Goal: Transaction & Acquisition: Book appointment/travel/reservation

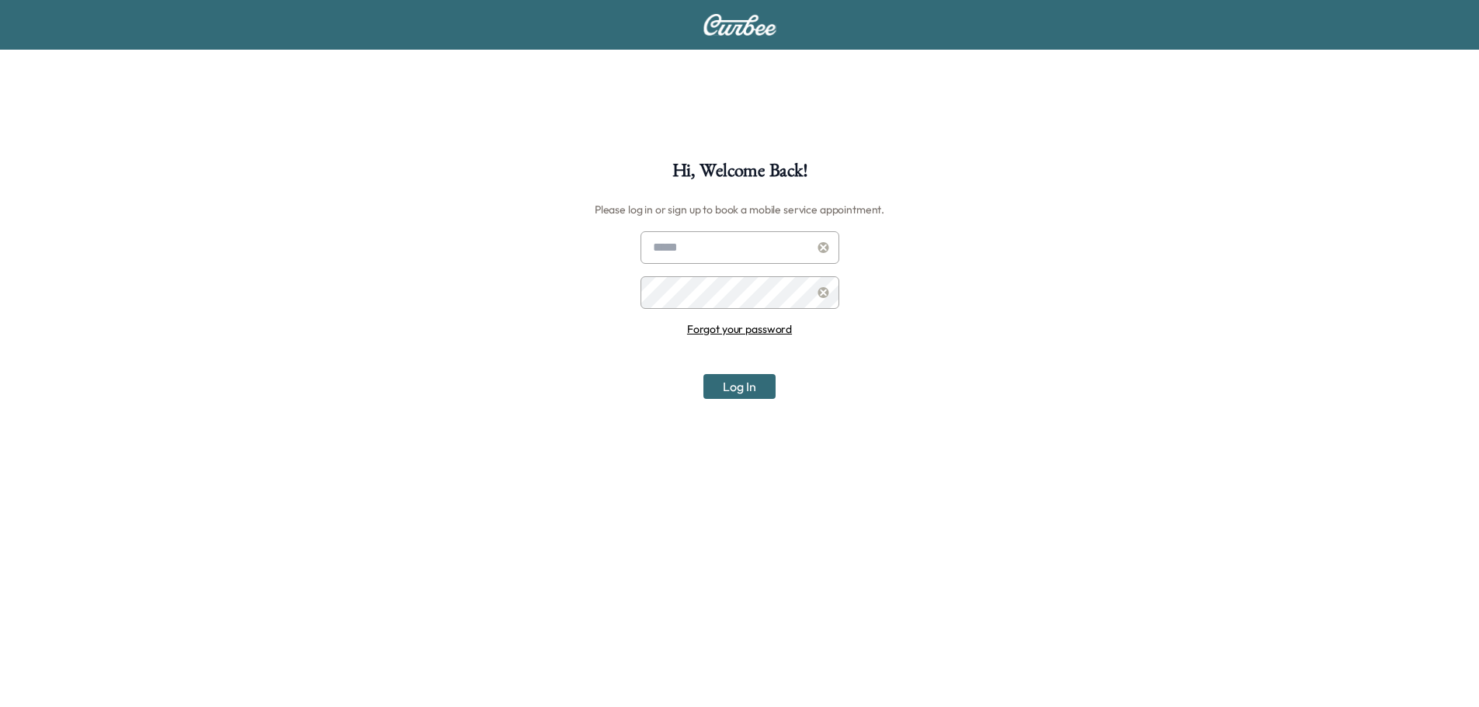
type input "**********"
click at [742, 380] on button "Log In" at bounding box center [739, 386] width 72 height 25
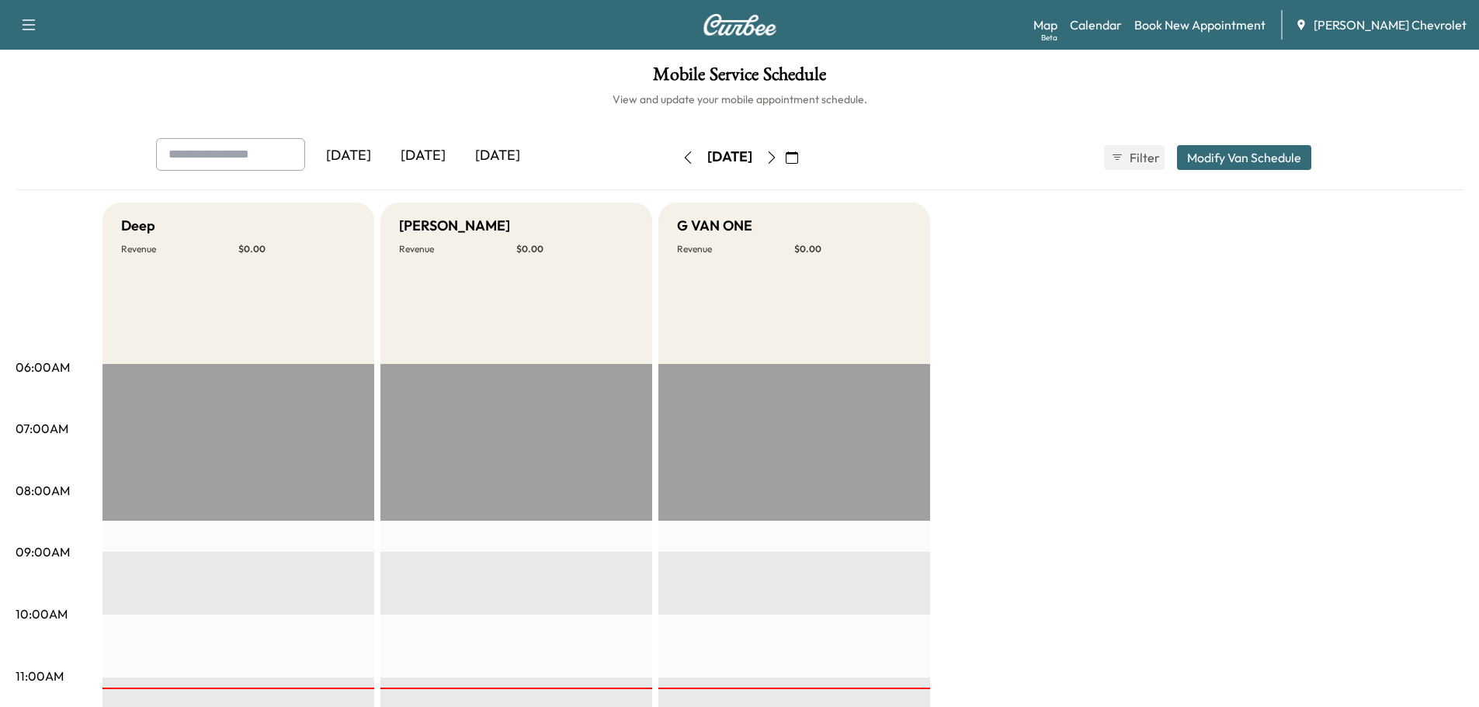
click at [778, 158] on icon "button" at bounding box center [771, 157] width 12 height 12
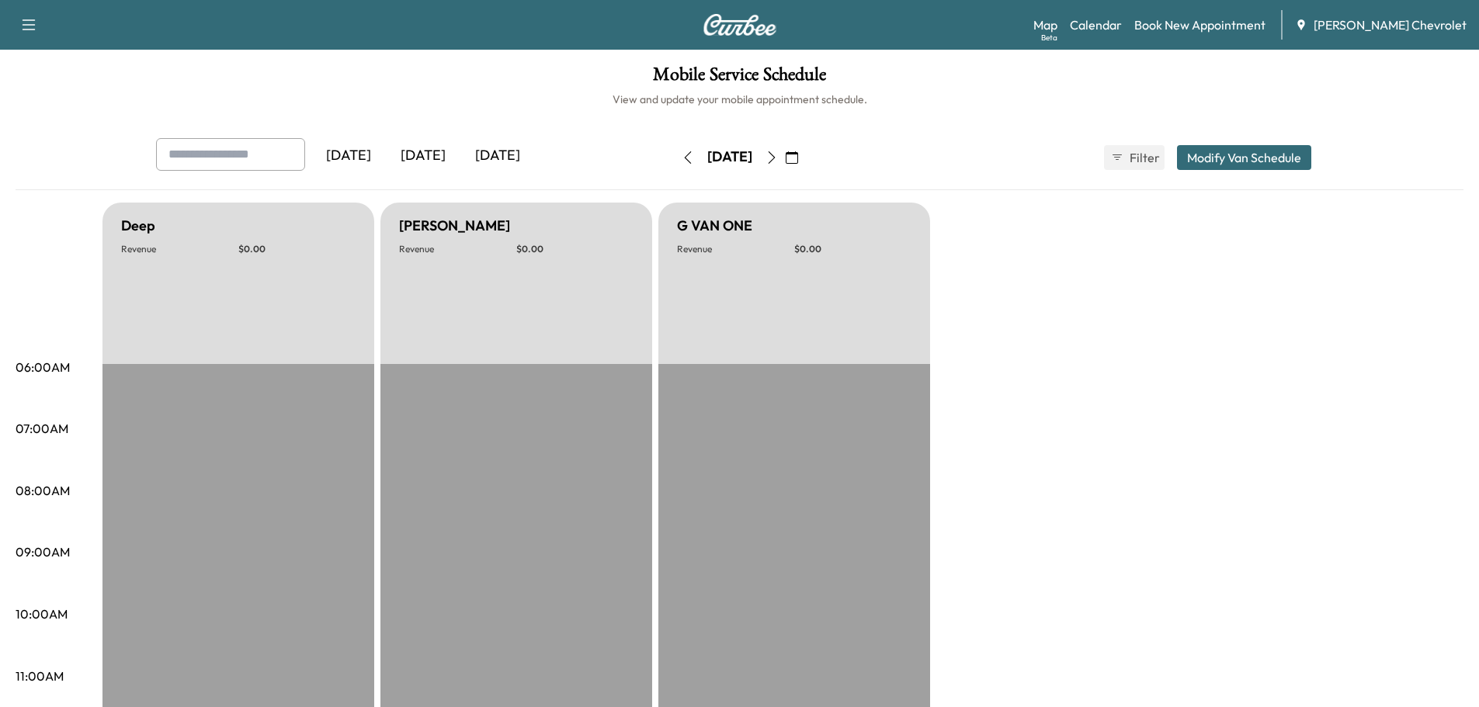
click at [778, 155] on icon "button" at bounding box center [771, 157] width 12 height 12
click at [805, 155] on button "button" at bounding box center [792, 157] width 26 height 25
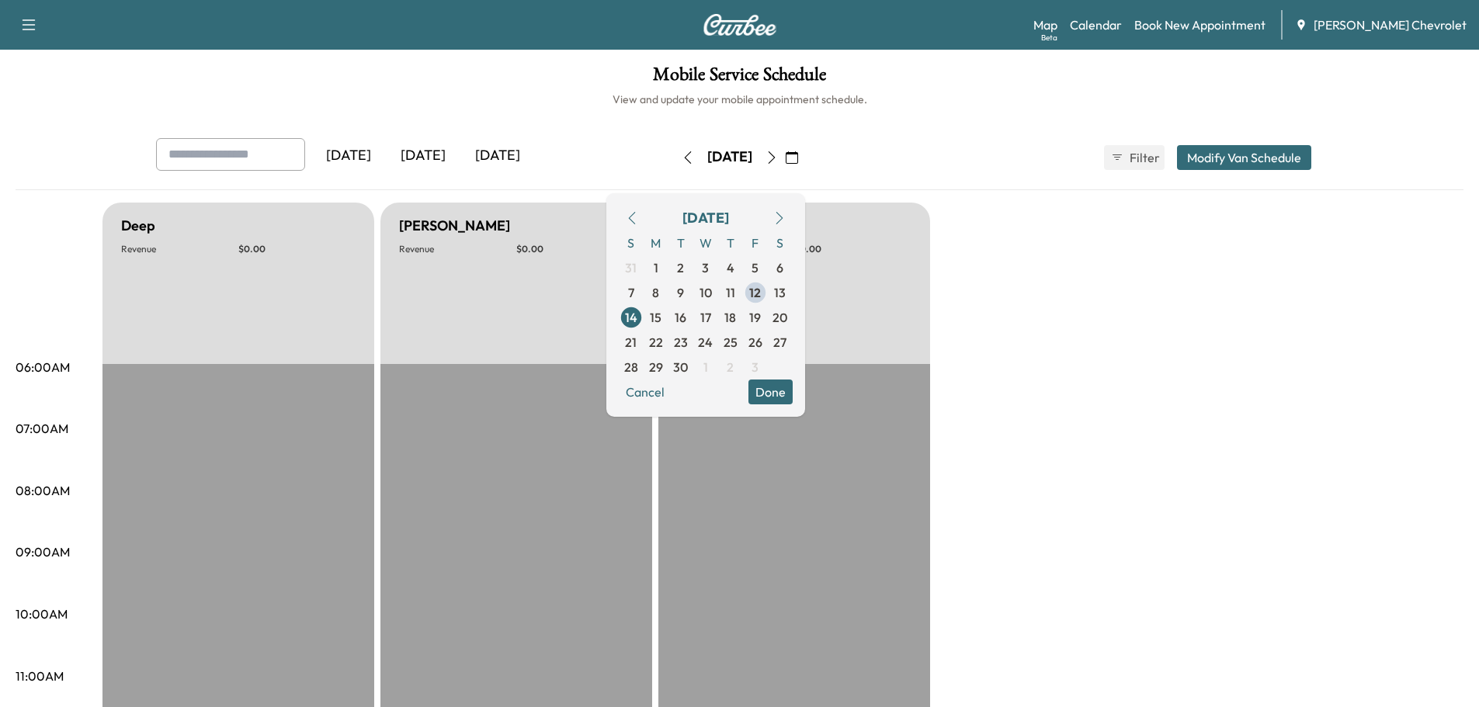
click at [775, 155] on icon "button" at bounding box center [771, 157] width 7 height 12
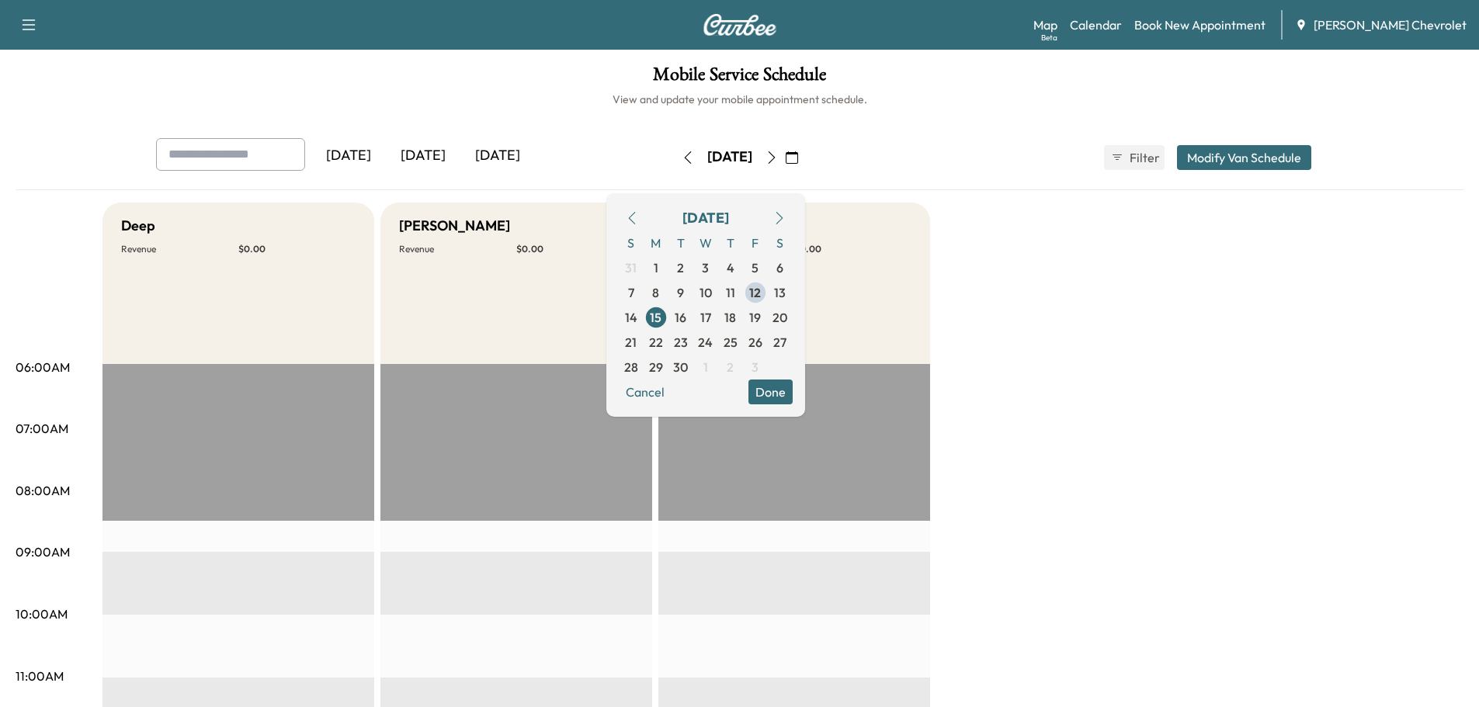
click at [1175, 24] on link "Book New Appointment" at bounding box center [1199, 25] width 131 height 19
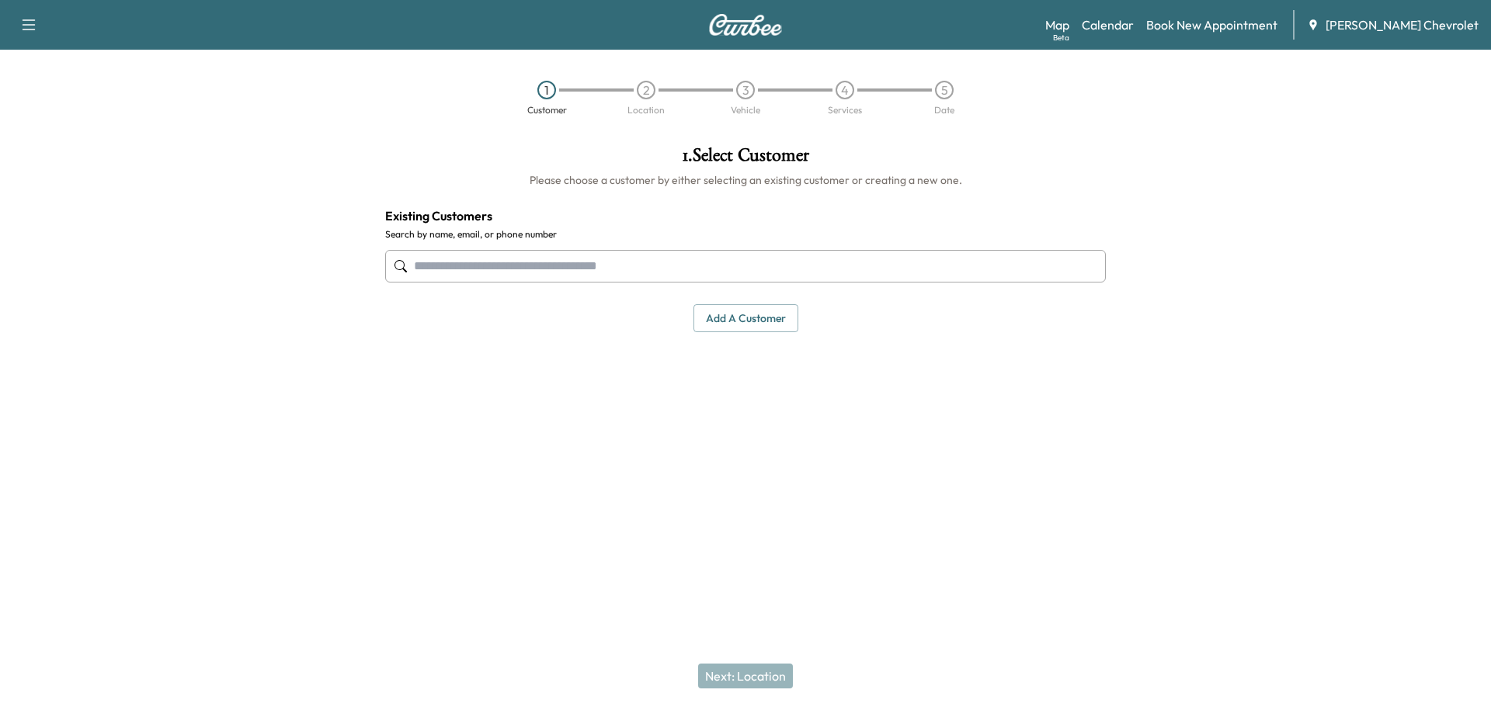
click at [443, 264] on input "text" at bounding box center [745, 266] width 720 height 33
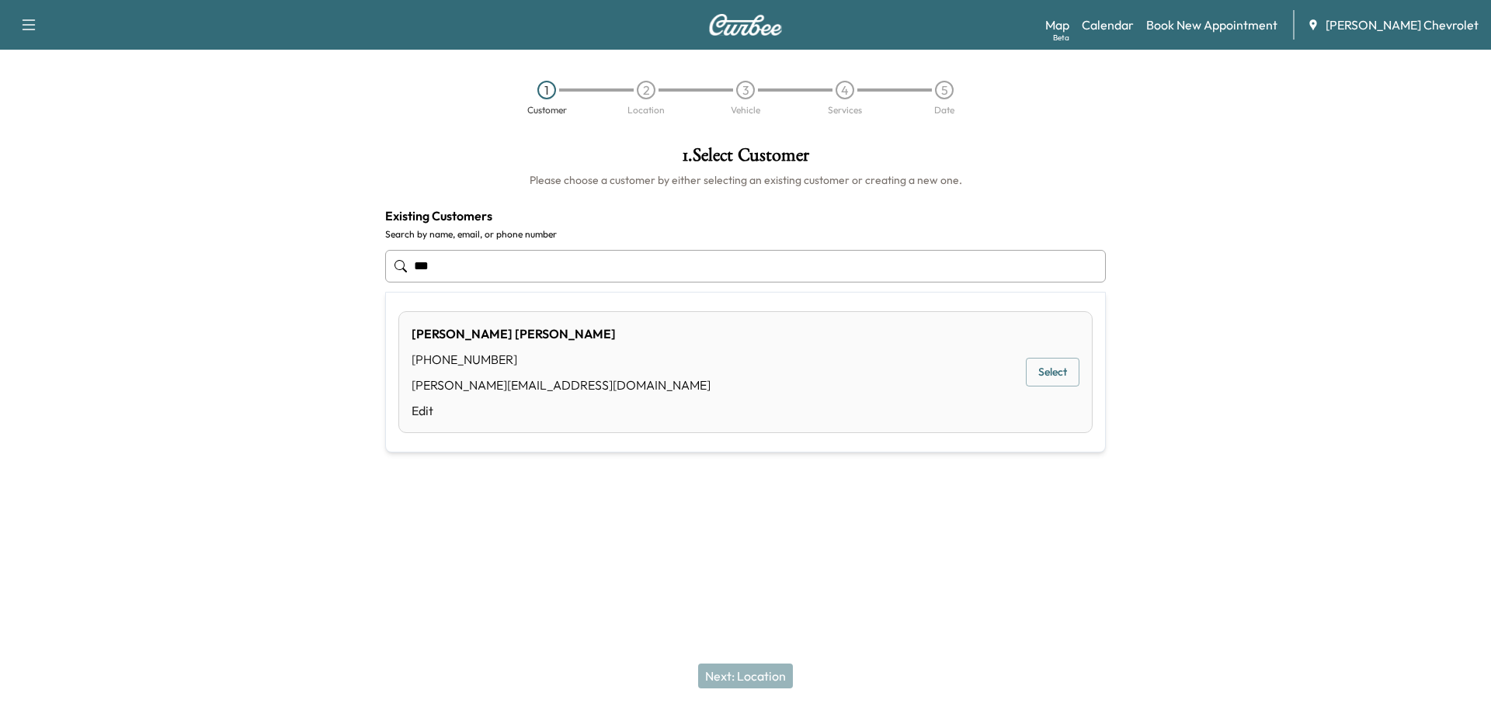
type input "***"
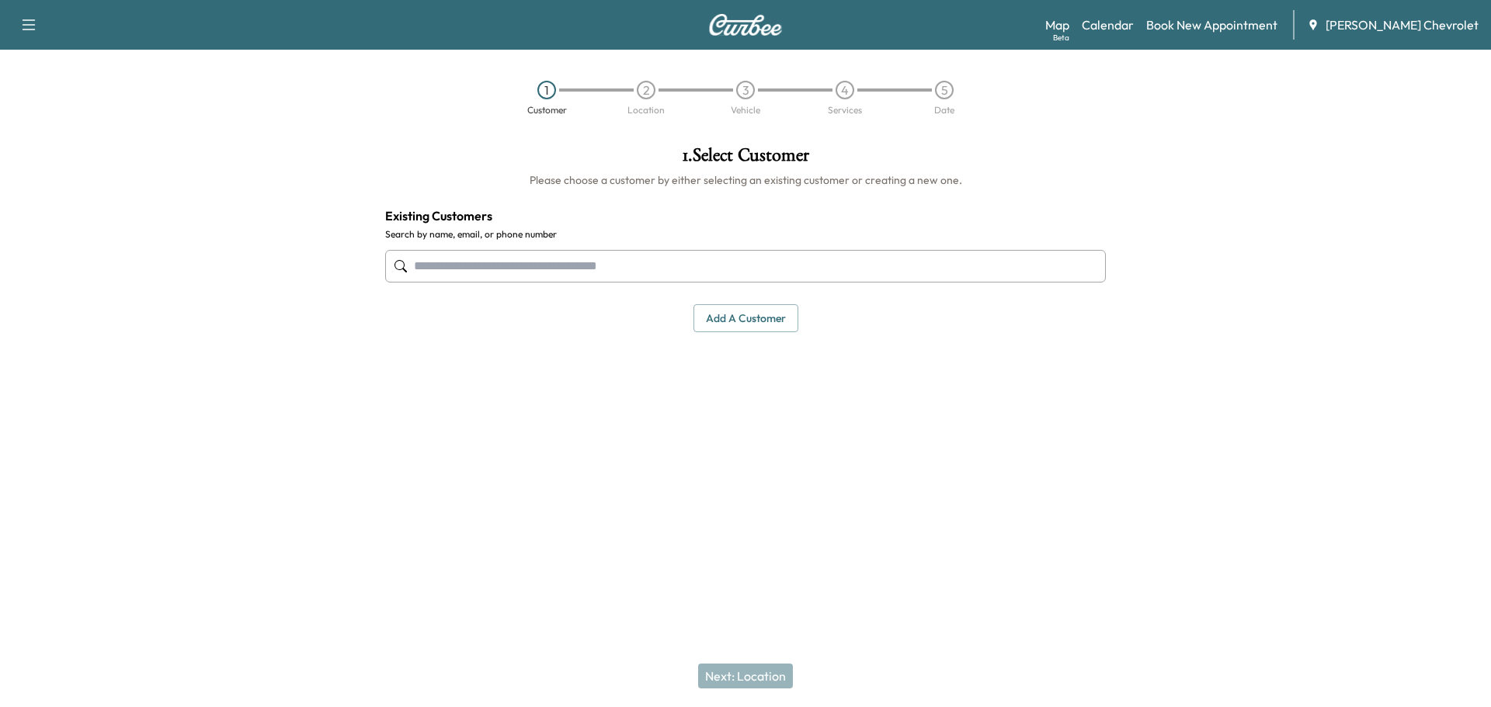
click at [429, 258] on input "text" at bounding box center [745, 266] width 720 height 33
type input "*"
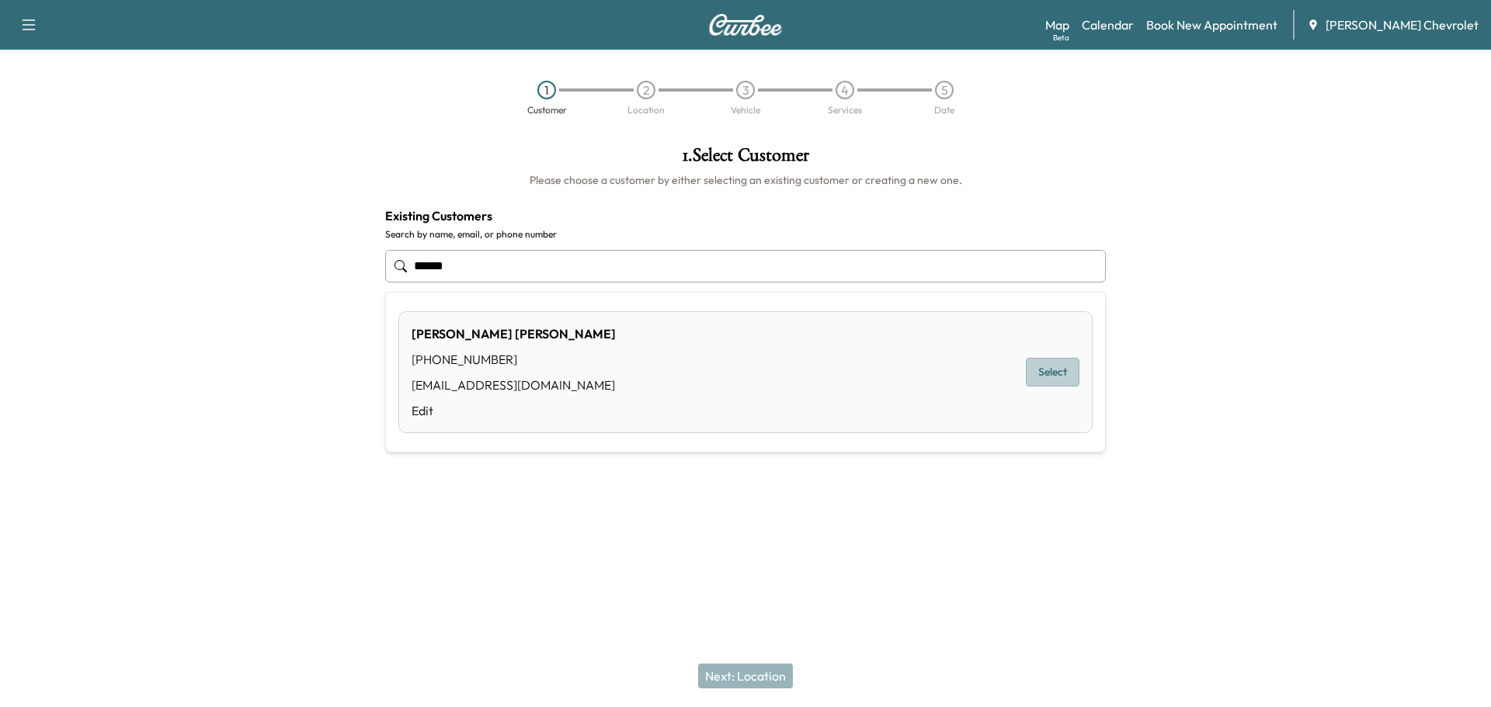
click at [1054, 371] on button "Select" at bounding box center [1053, 372] width 54 height 29
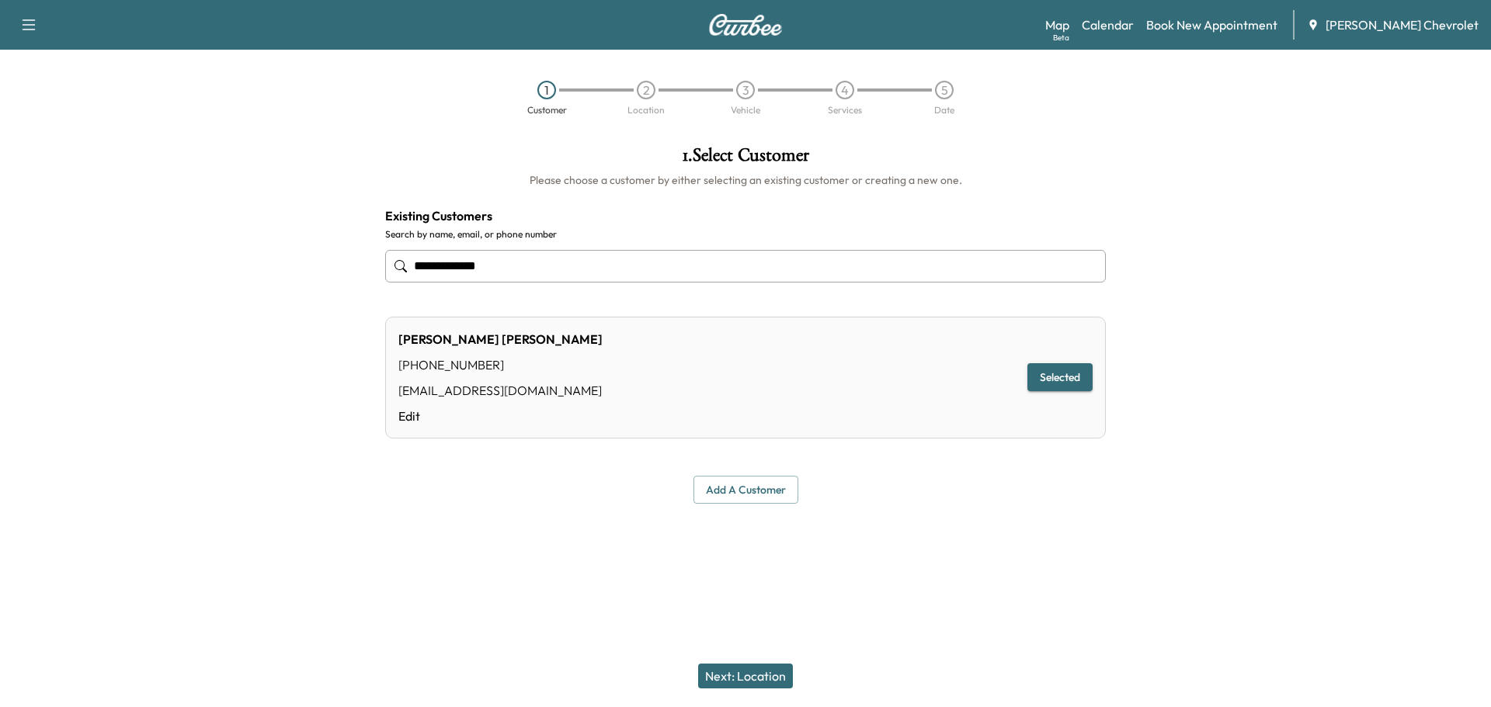
type input "**********"
click at [748, 670] on button "Next: Location" at bounding box center [745, 676] width 95 height 25
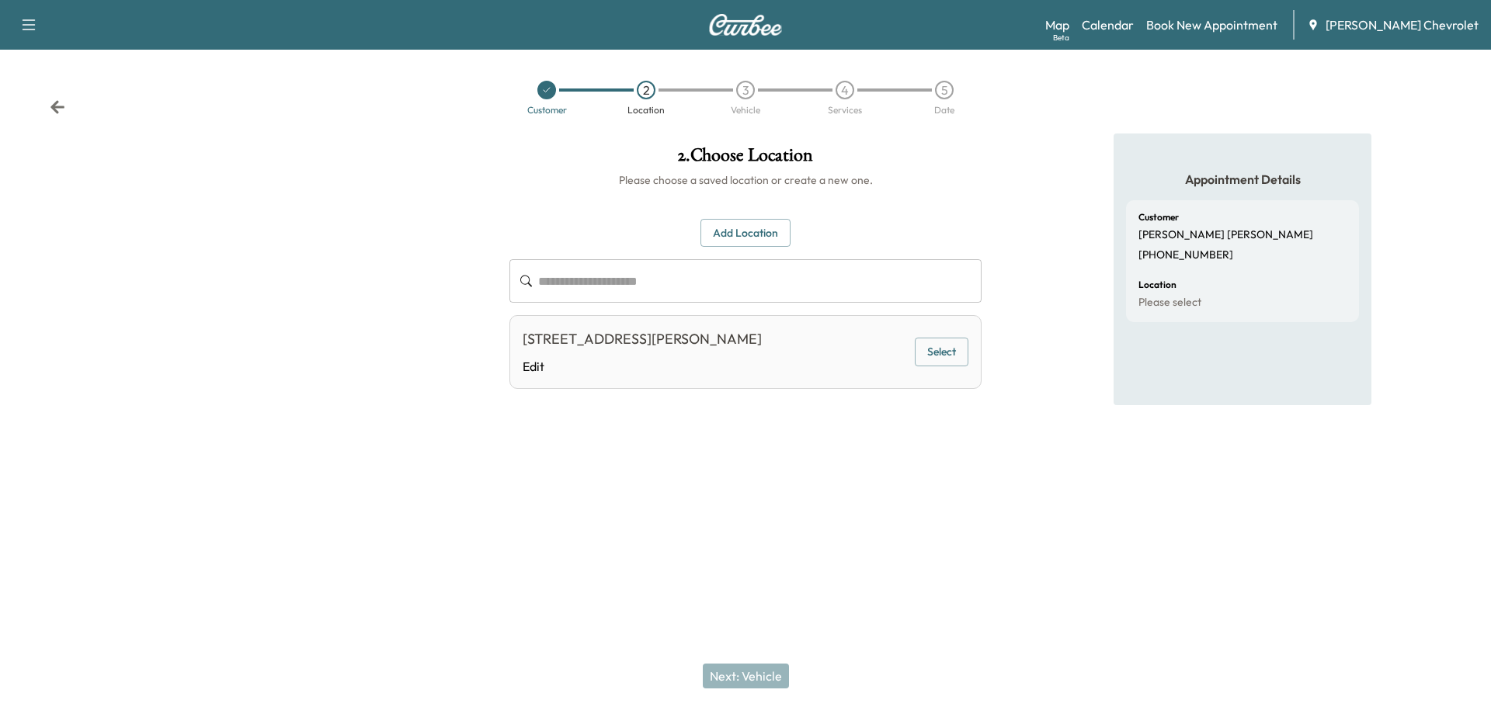
click at [939, 347] on button "Select" at bounding box center [942, 352] width 54 height 29
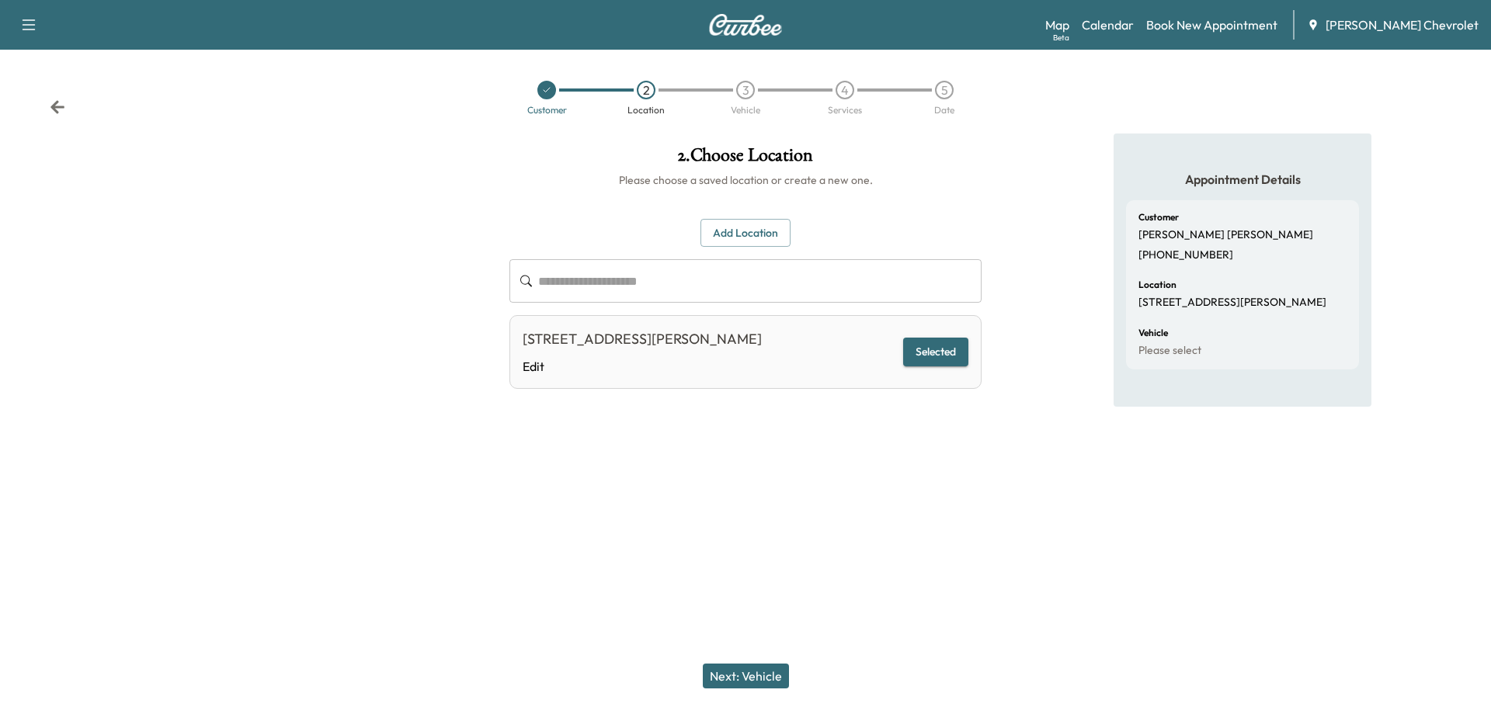
click at [741, 678] on button "Next: Vehicle" at bounding box center [746, 676] width 86 height 25
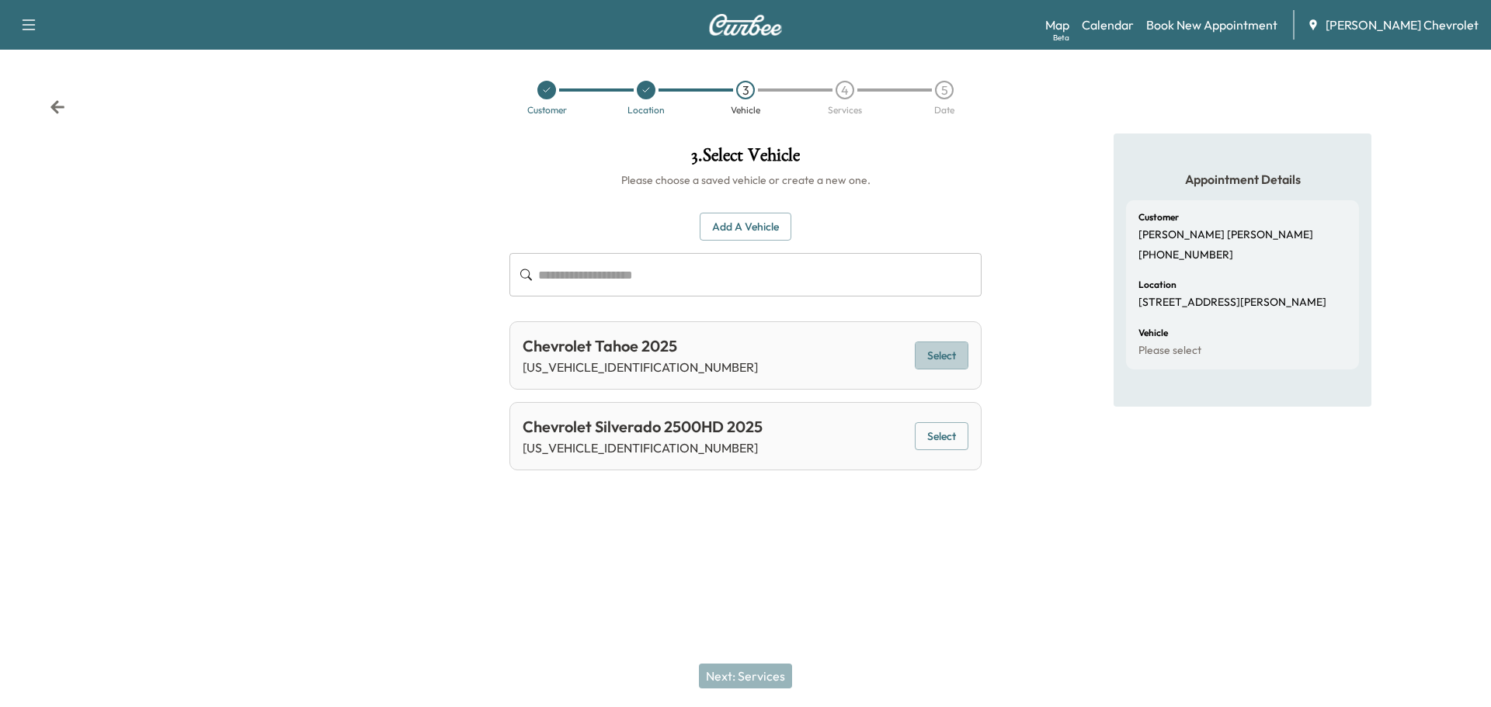
click at [936, 351] on button "Select" at bounding box center [942, 356] width 54 height 29
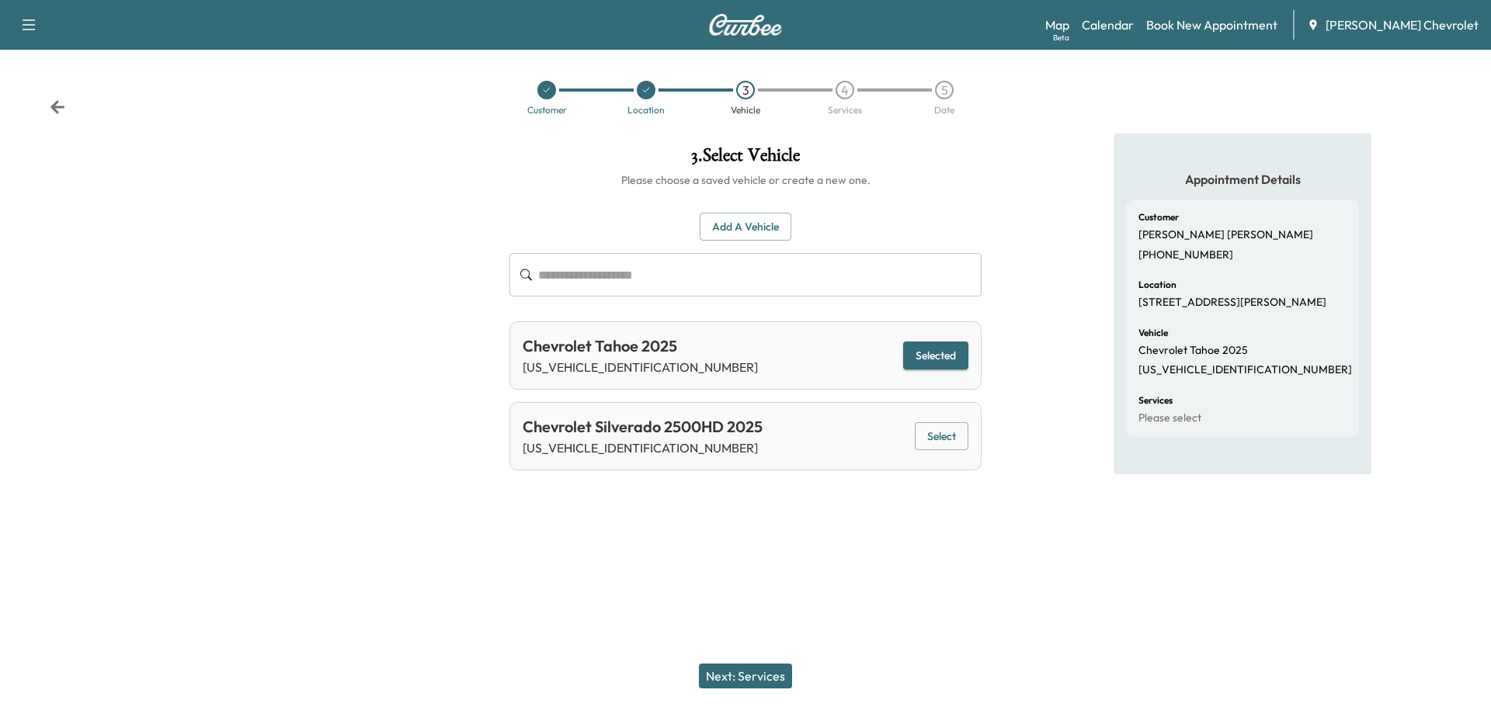
click at [761, 677] on button "Next: Services" at bounding box center [745, 676] width 93 height 25
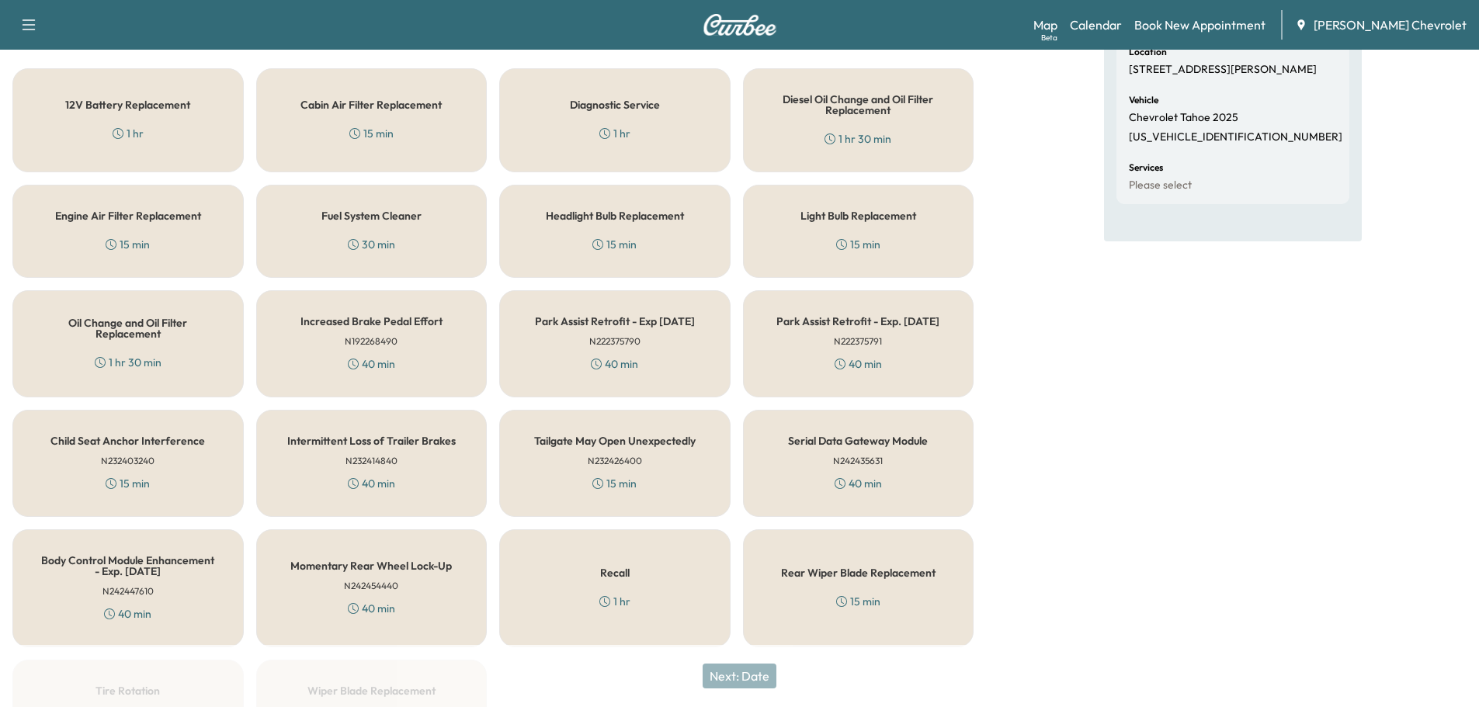
scroll to position [311, 0]
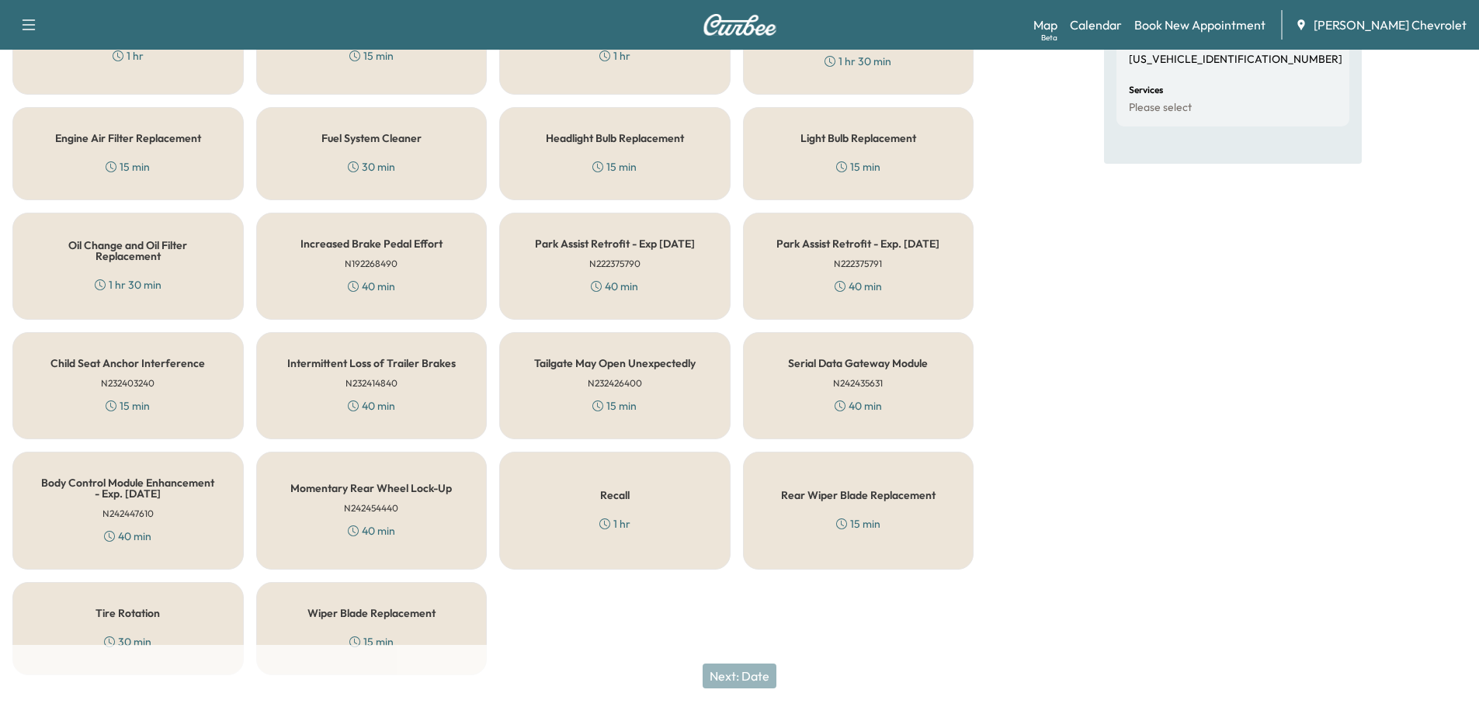
click at [596, 495] on div "Recall 1 hr" at bounding box center [614, 511] width 231 height 118
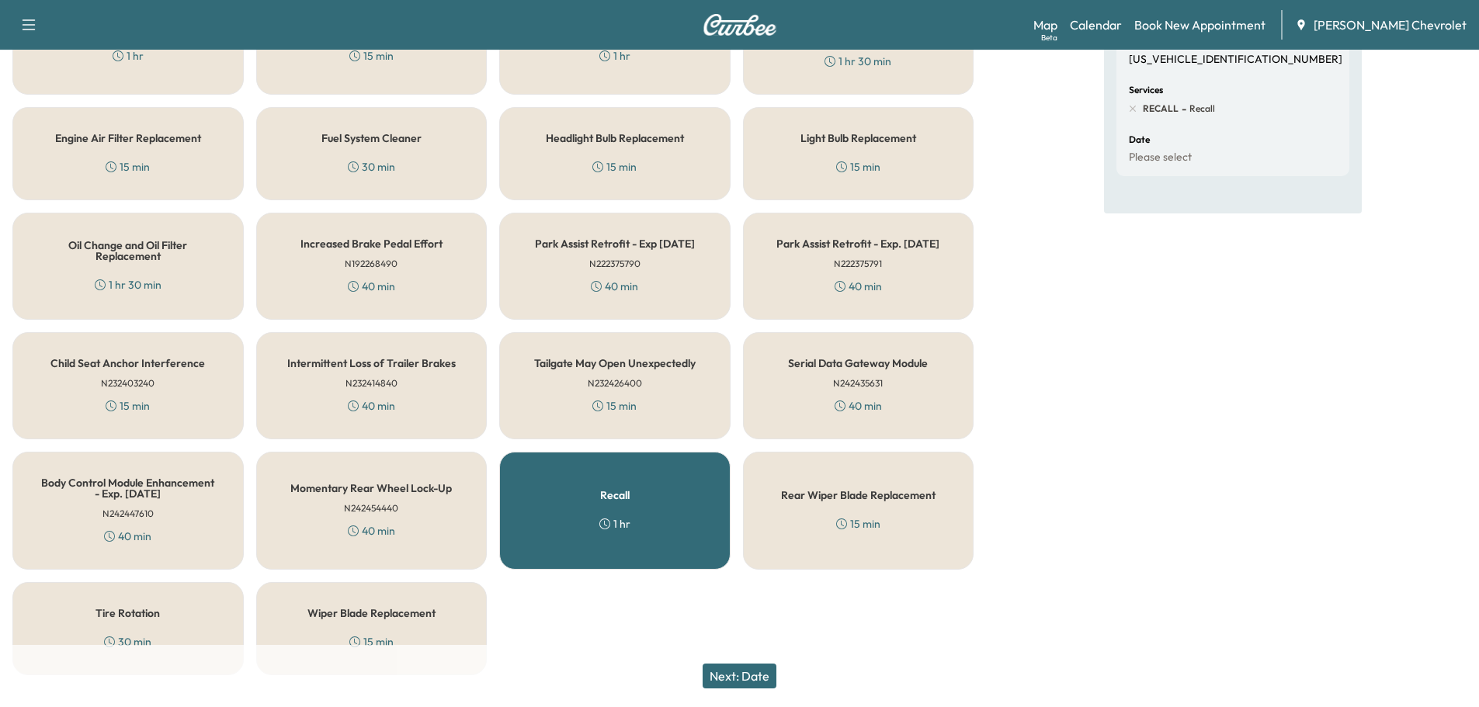
click at [727, 678] on button "Next: Date" at bounding box center [740, 676] width 74 height 25
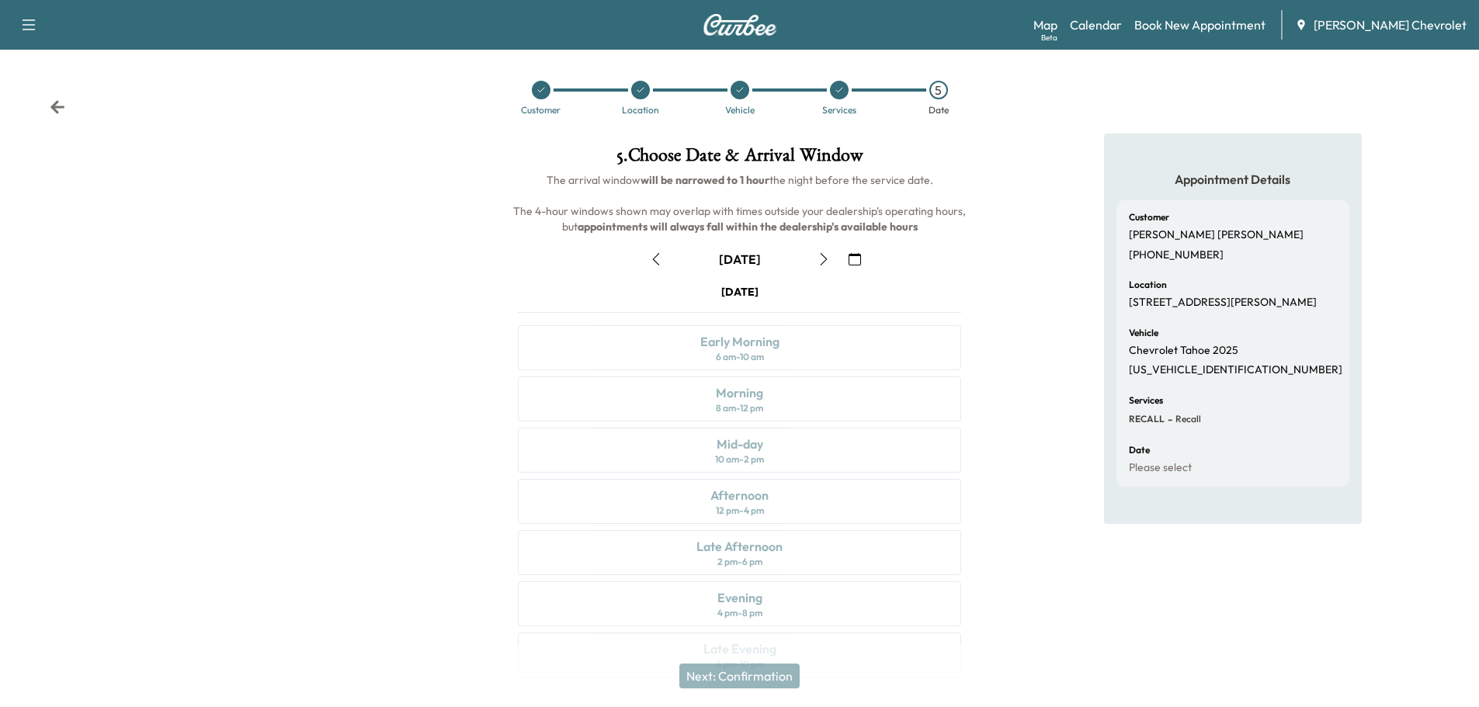
click at [821, 257] on icon "button" at bounding box center [824, 259] width 12 height 12
click at [768, 401] on div "Morning 8 am - 12 pm" at bounding box center [739, 399] width 443 height 45
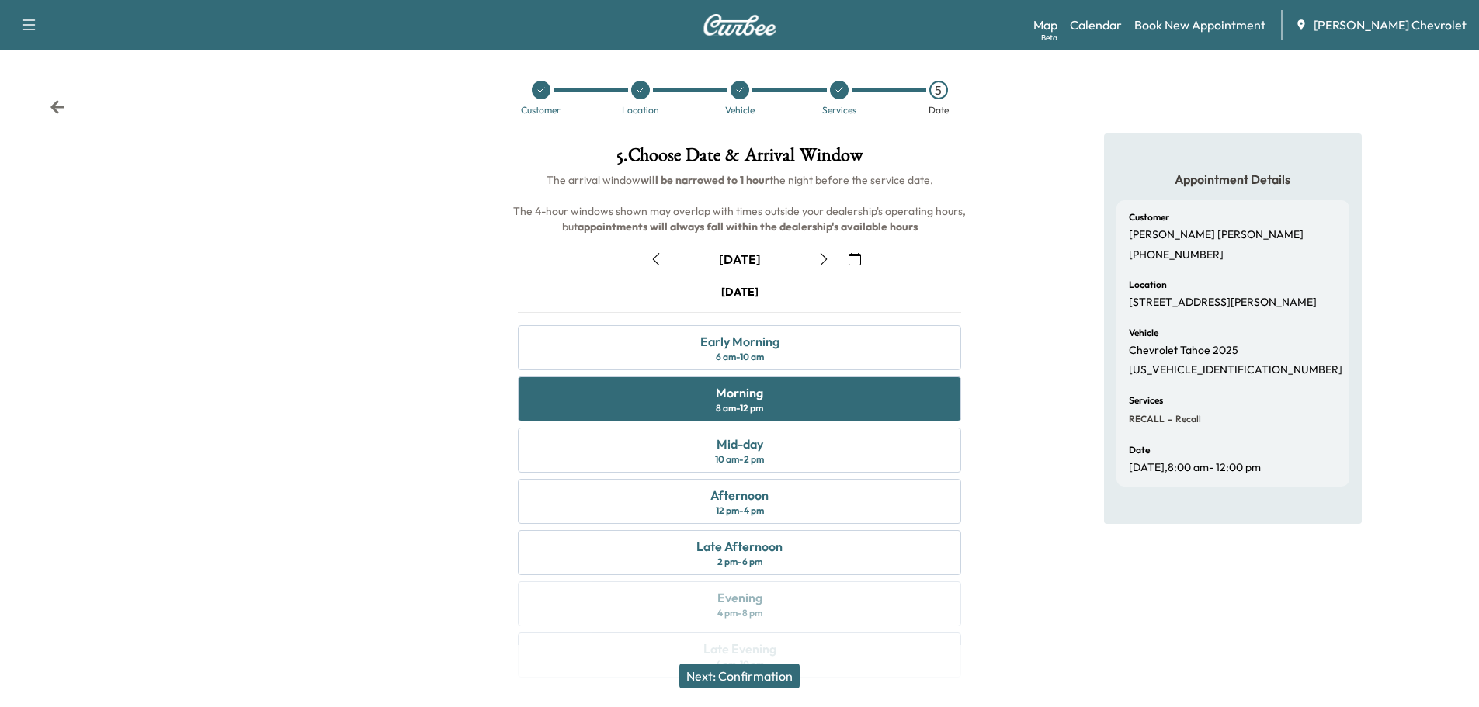
click at [725, 677] on button "Next: Confirmation" at bounding box center [739, 676] width 120 height 25
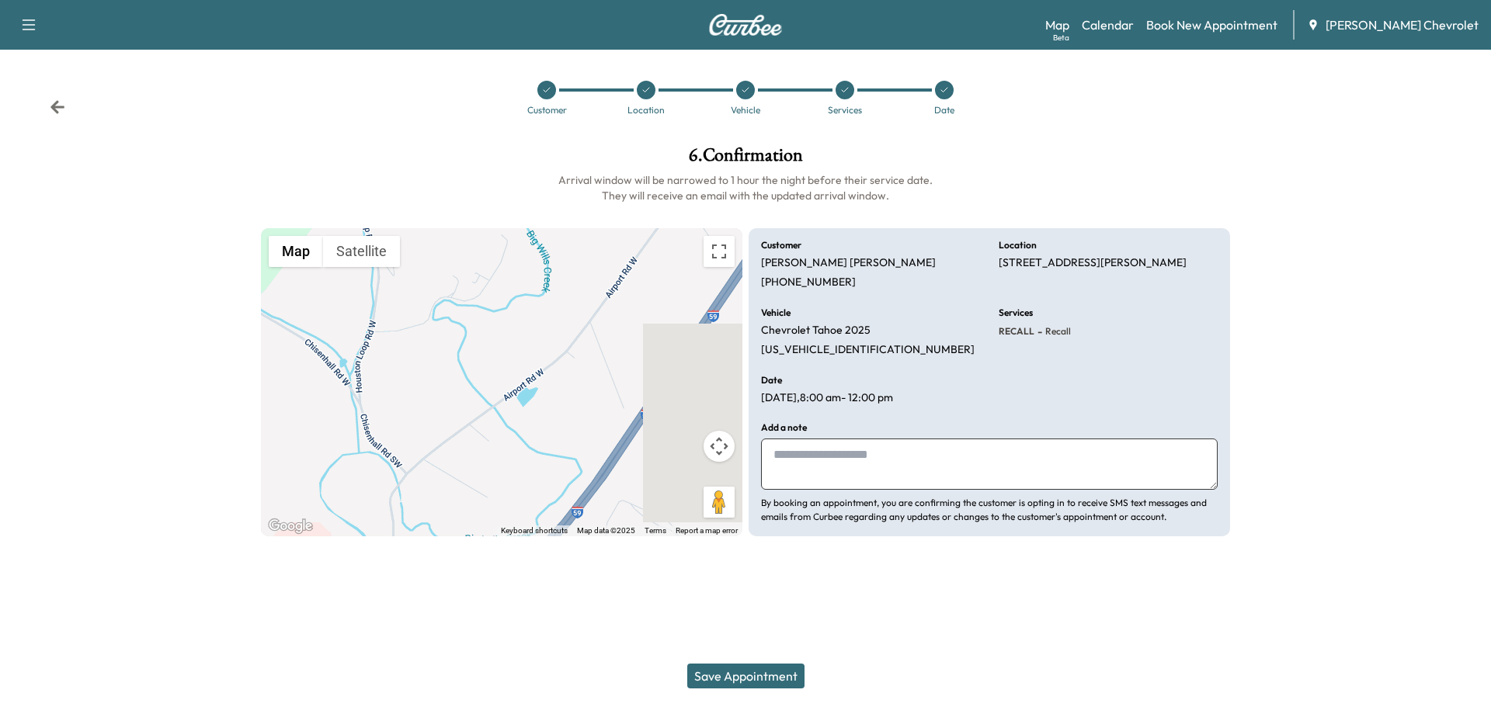
click at [1098, 261] on p "[STREET_ADDRESS][PERSON_NAME]" at bounding box center [1092, 263] width 188 height 14
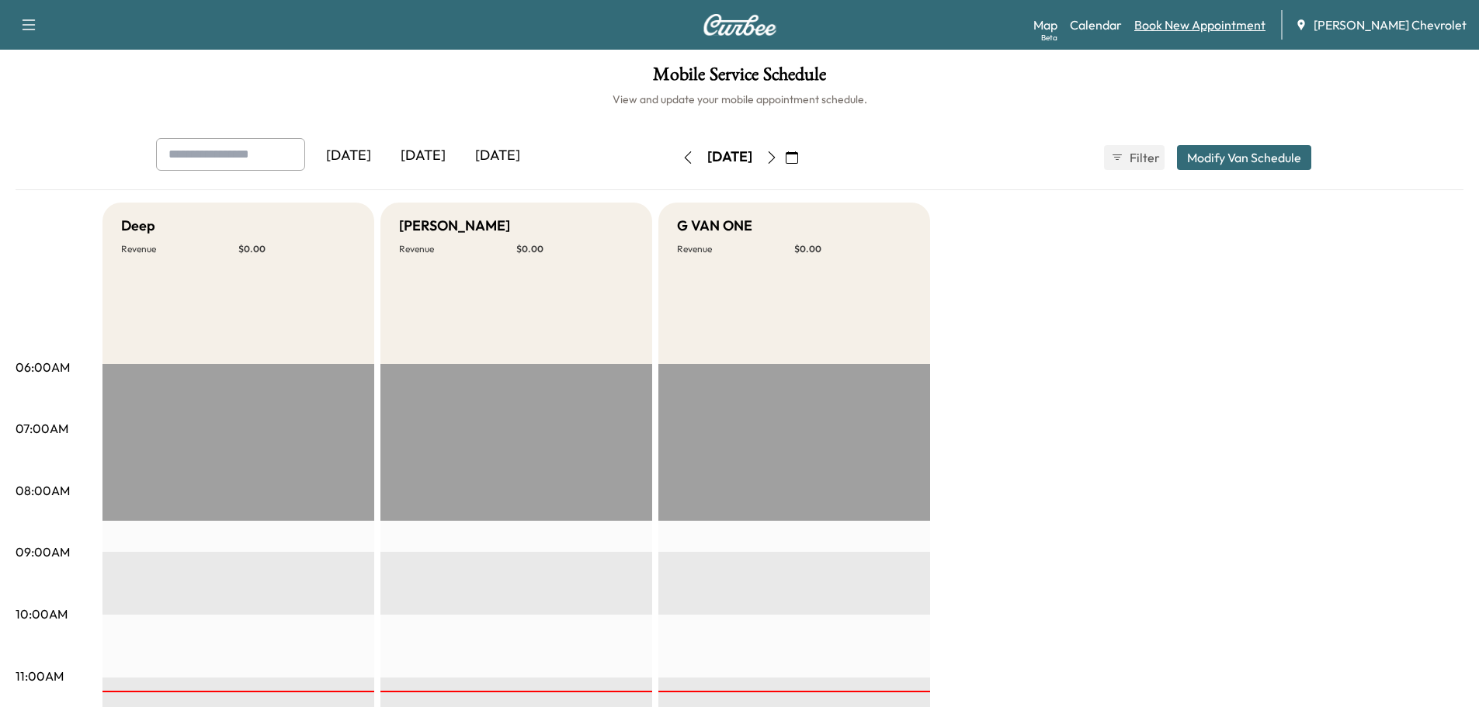
click at [1209, 24] on link "Book New Appointment" at bounding box center [1199, 25] width 131 height 19
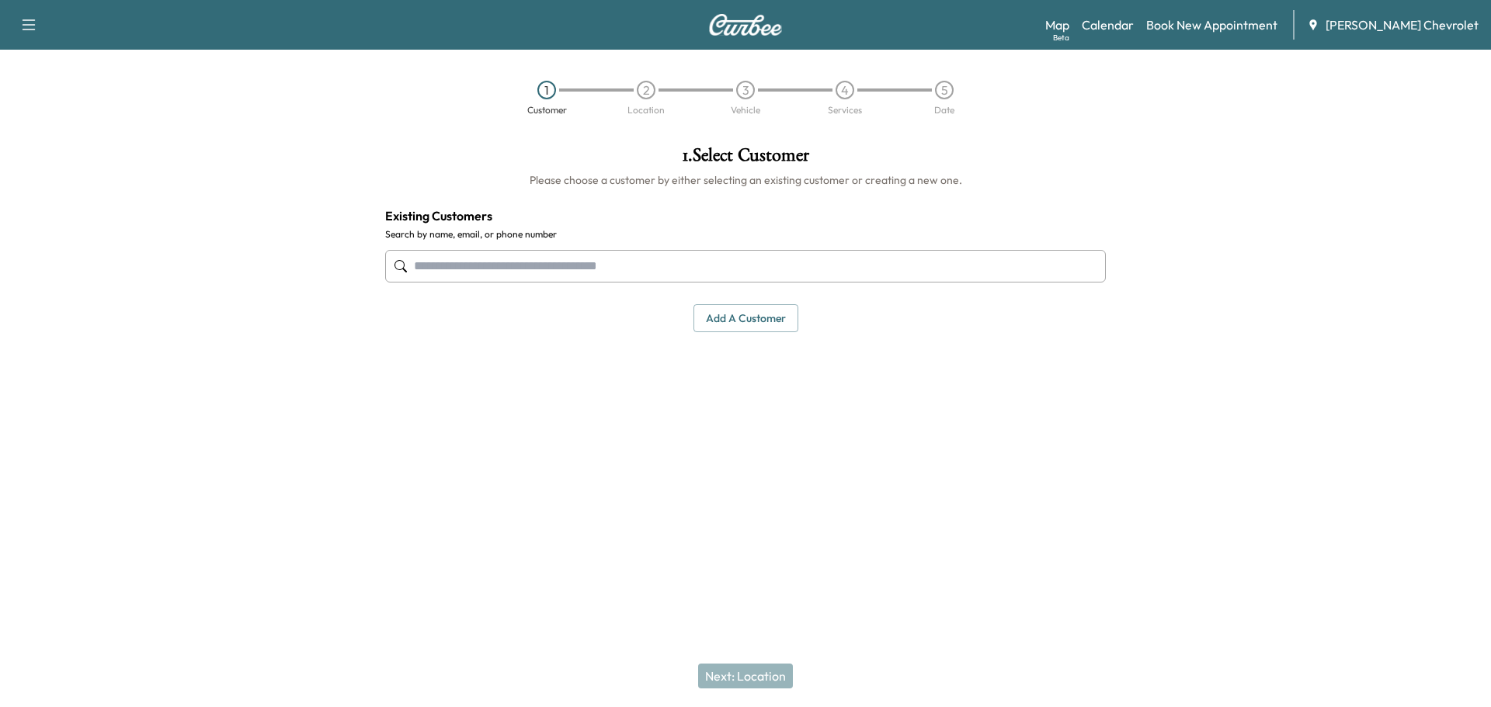
click at [467, 253] on input "text" at bounding box center [745, 266] width 720 height 33
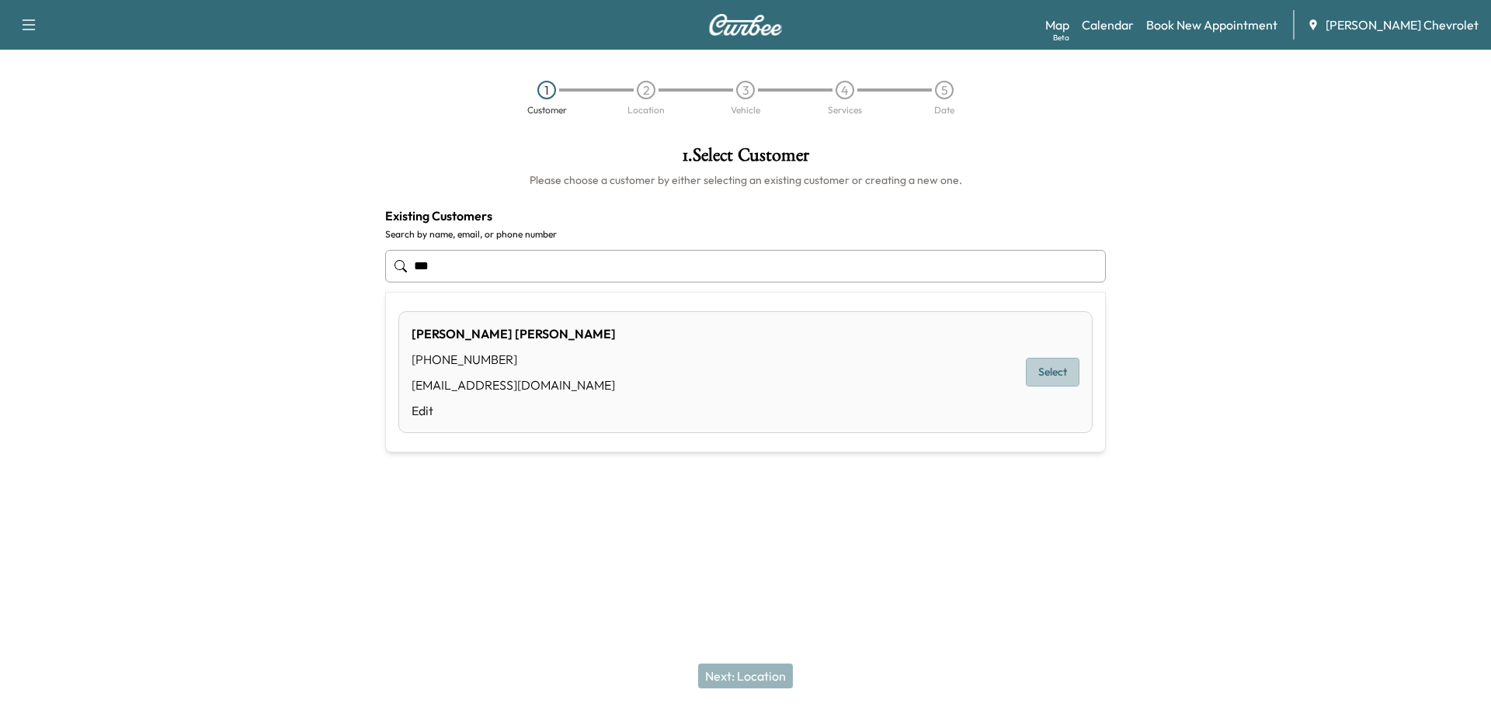
click at [1055, 370] on button "Select" at bounding box center [1053, 372] width 54 height 29
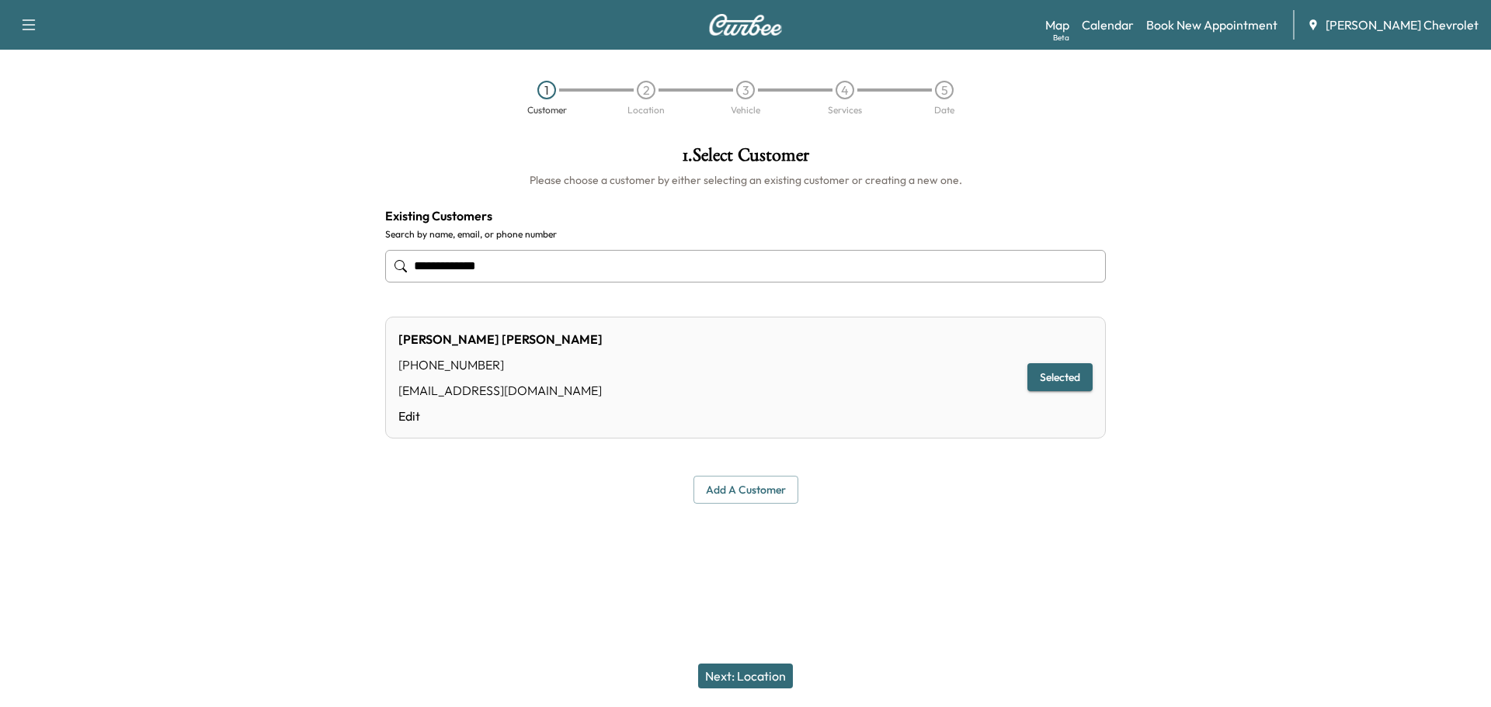
type input "**********"
click at [738, 679] on button "Next: Location" at bounding box center [745, 676] width 95 height 25
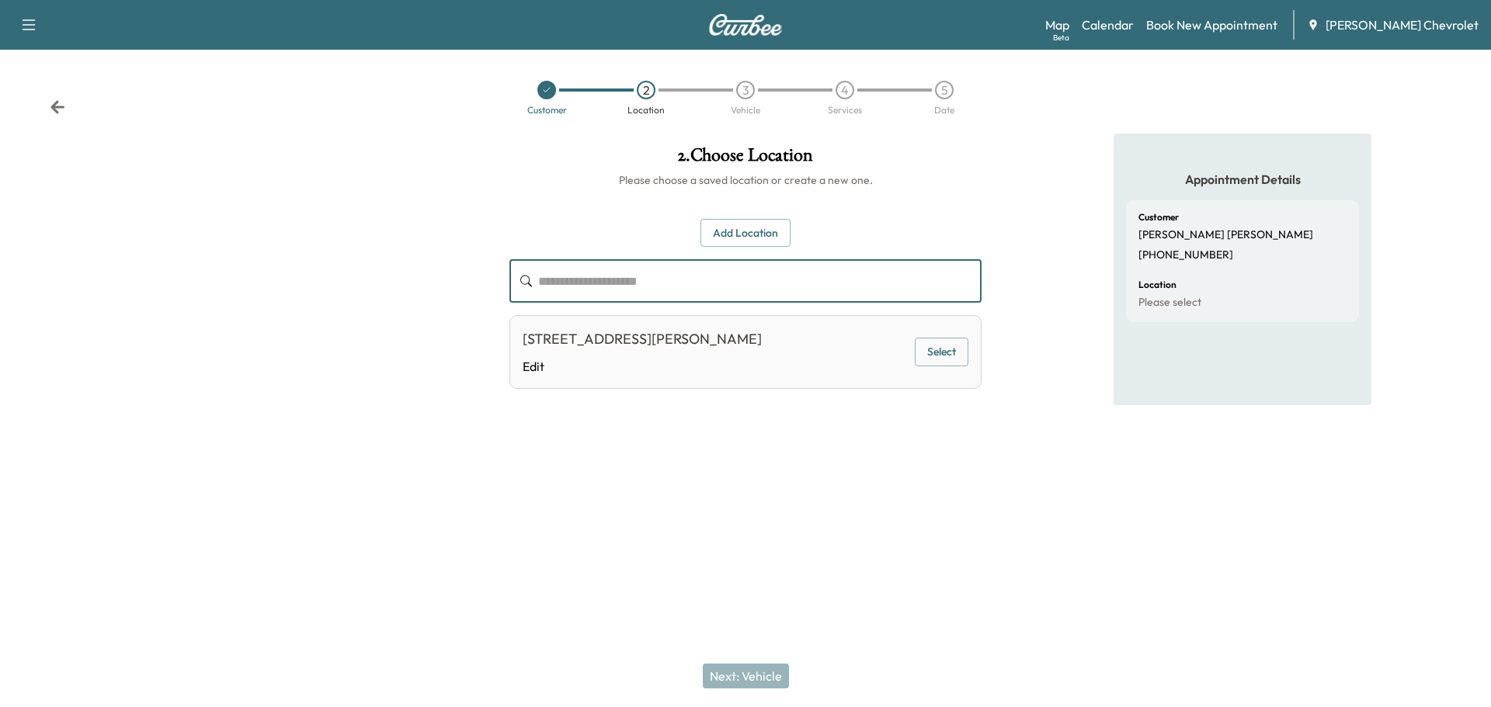
click at [585, 282] on input "text" at bounding box center [759, 280] width 443 height 43
click at [545, 281] on input "text" at bounding box center [759, 280] width 443 height 43
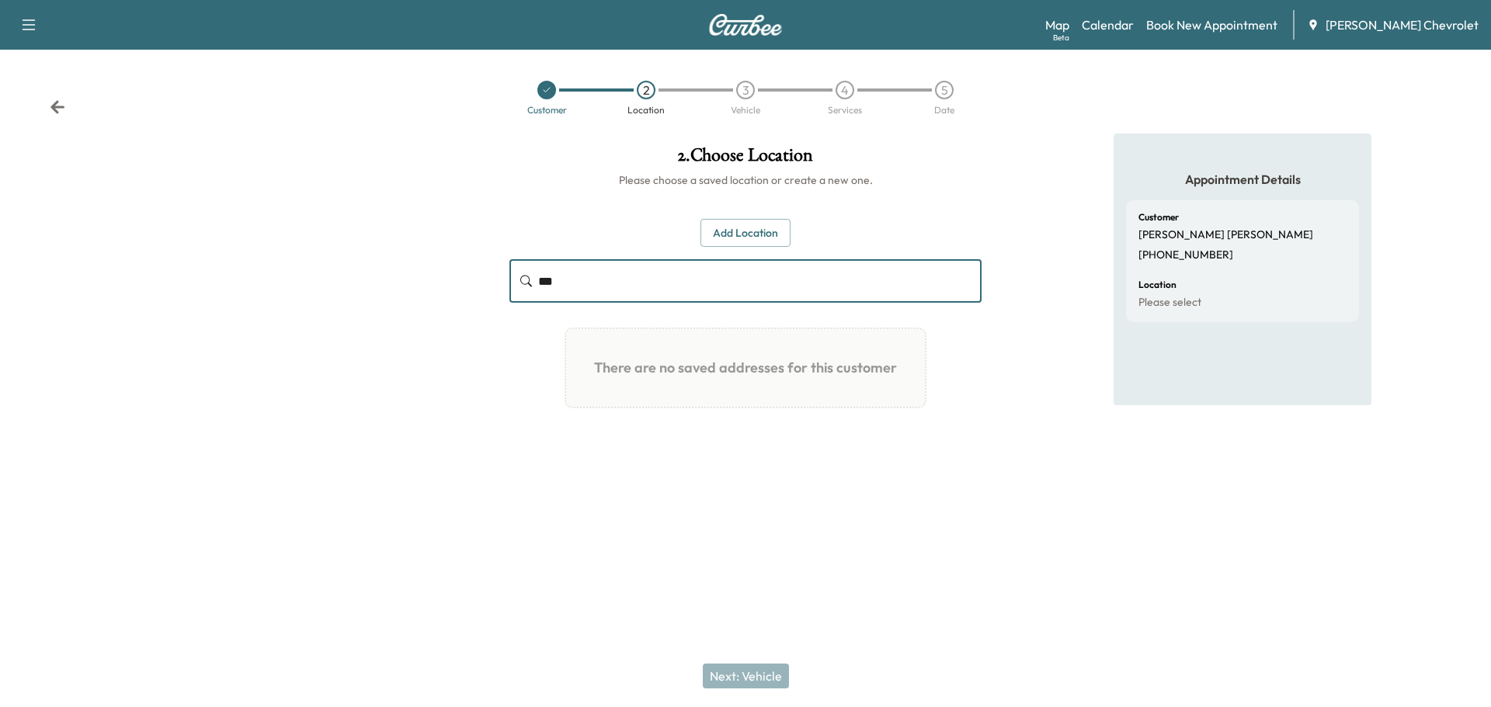
type input "****"
drag, startPoint x: 578, startPoint y: 285, endPoint x: 448, endPoint y: 280, distance: 130.5
click at [448, 280] on div "2 . Choose Location Please choose a saved location or create a new one. Add Loc…" at bounding box center [745, 311] width 1491 height 354
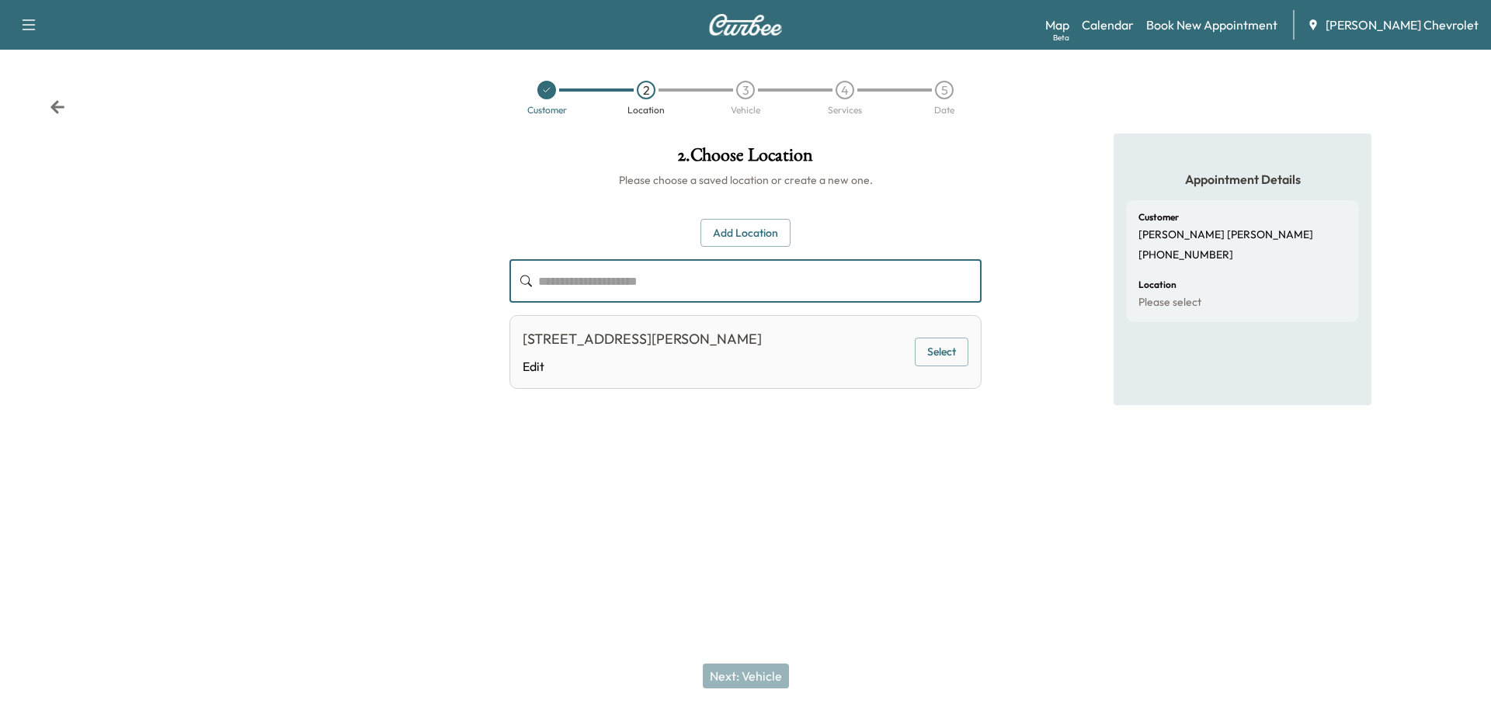
click at [745, 234] on button "Add Location" at bounding box center [745, 233] width 90 height 29
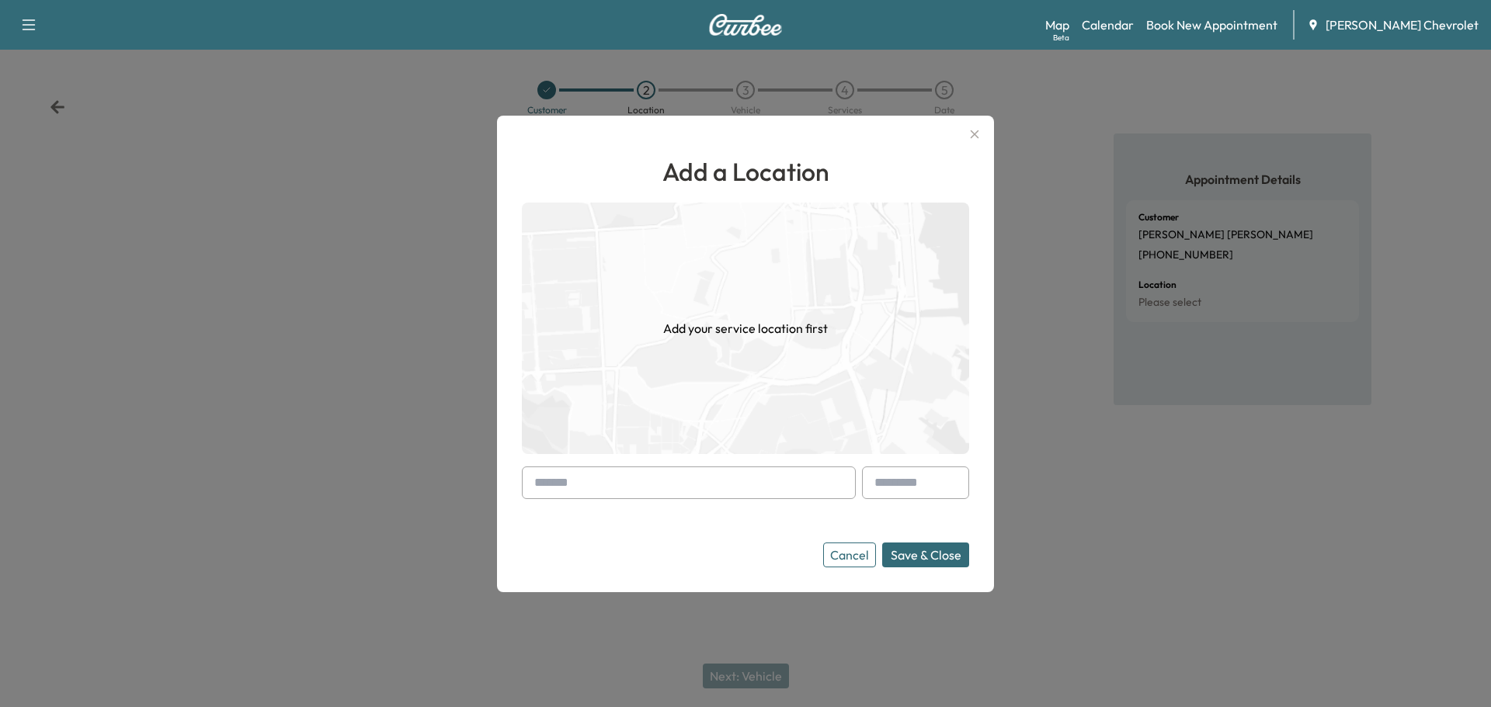
click at [537, 484] on div at bounding box center [537, 483] width 19 height 19
click at [543, 472] on input "text" at bounding box center [689, 483] width 334 height 33
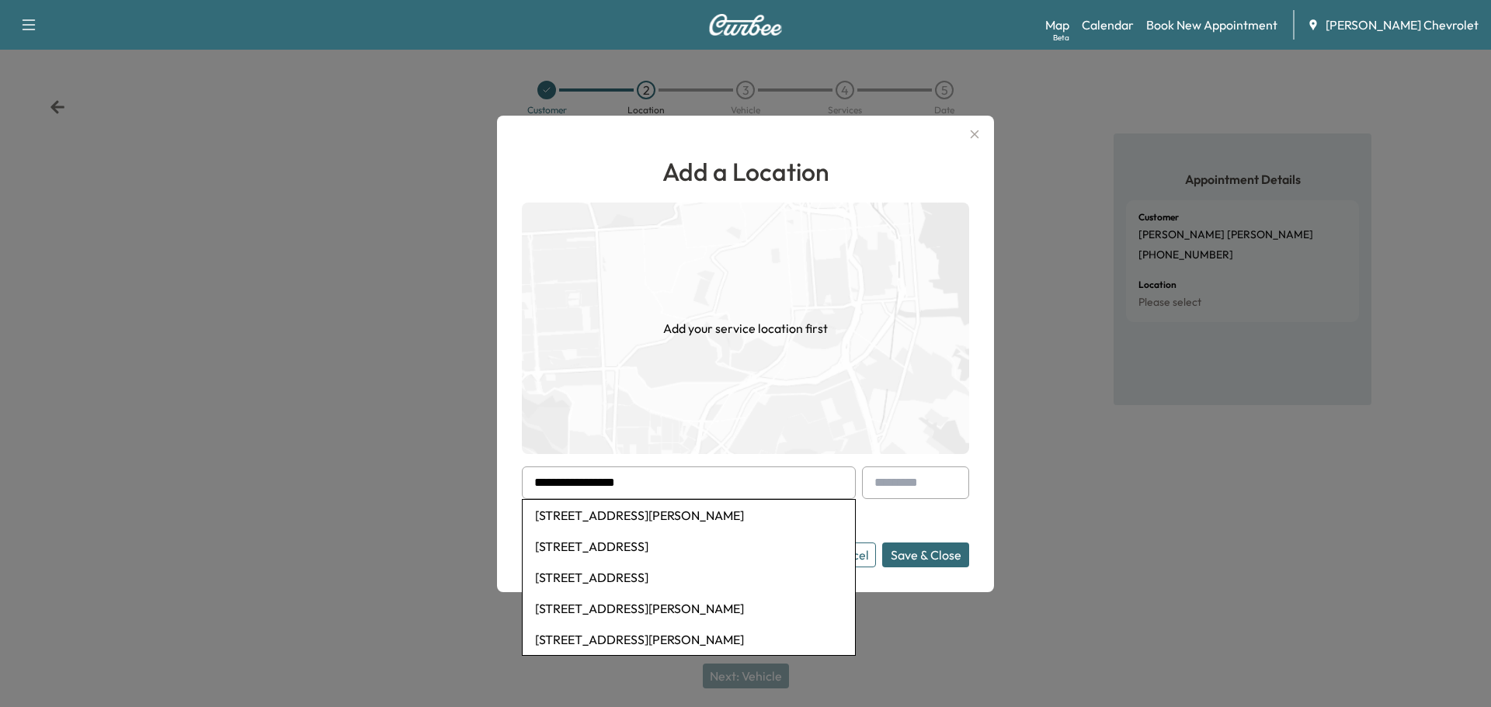
click at [592, 516] on li "2320 Pack Road Northwest, Fort Payne, AL, USA" at bounding box center [688, 515] width 332 height 31
type input "**********"
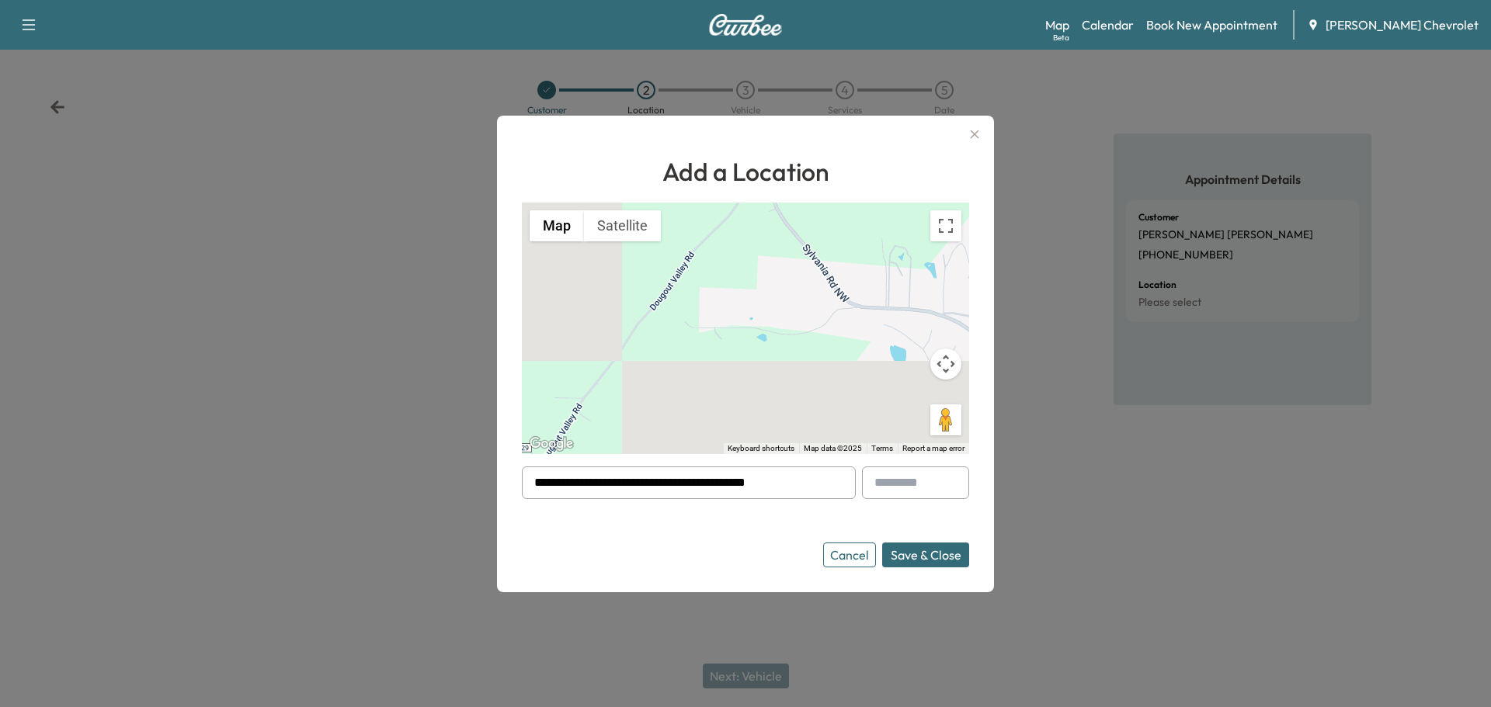
click at [941, 551] on button "Save & Close" at bounding box center [925, 555] width 87 height 25
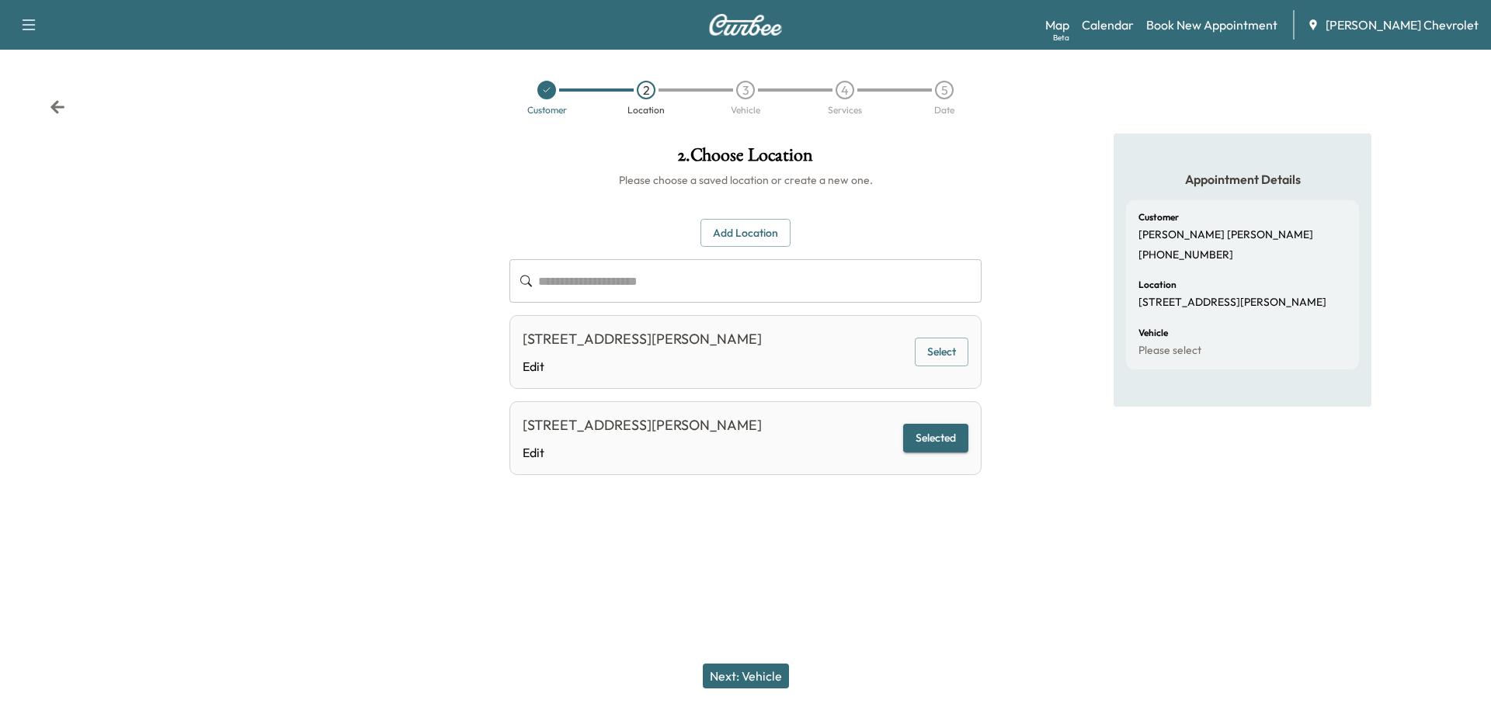
click at [927, 432] on button "Selected" at bounding box center [935, 438] width 65 height 29
click at [750, 670] on button "Next: Vehicle" at bounding box center [746, 676] width 86 height 25
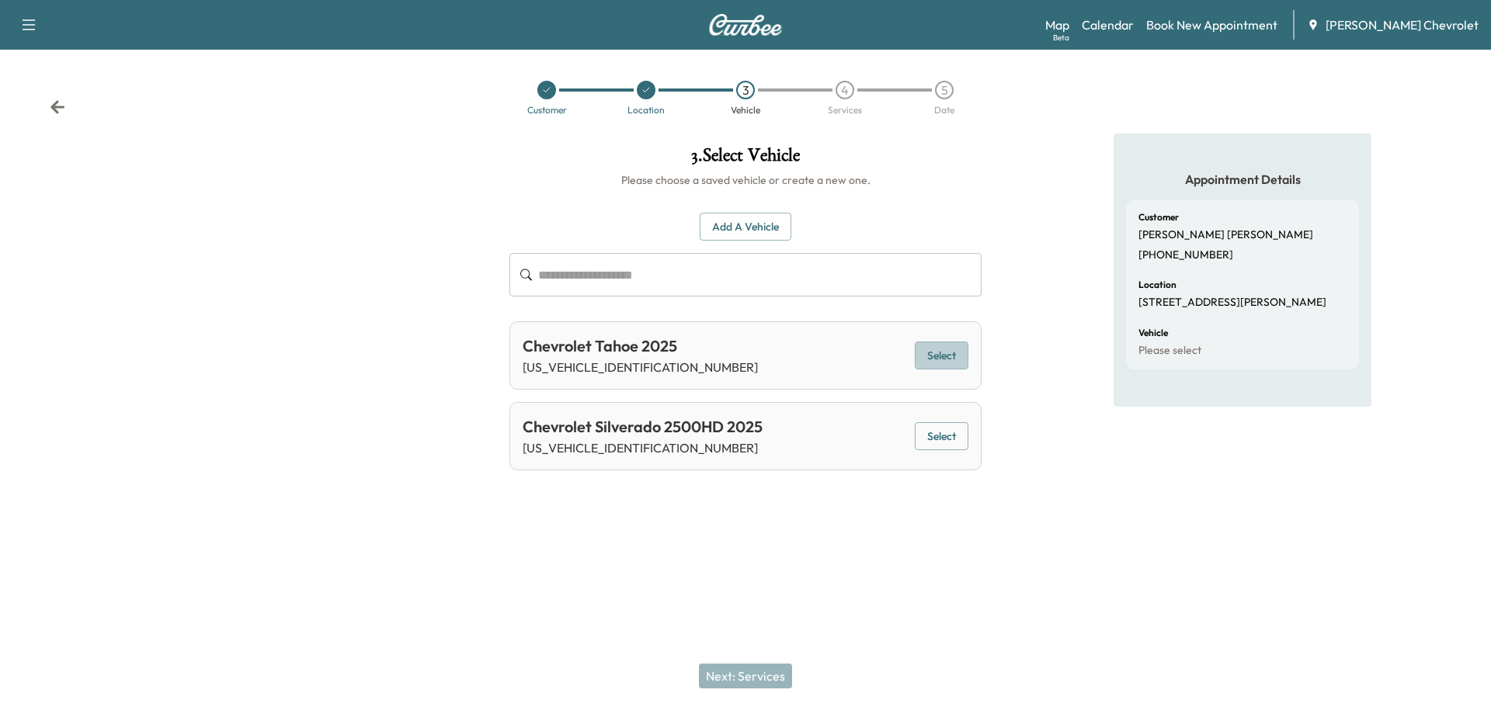
click at [936, 355] on button "Select" at bounding box center [942, 356] width 54 height 29
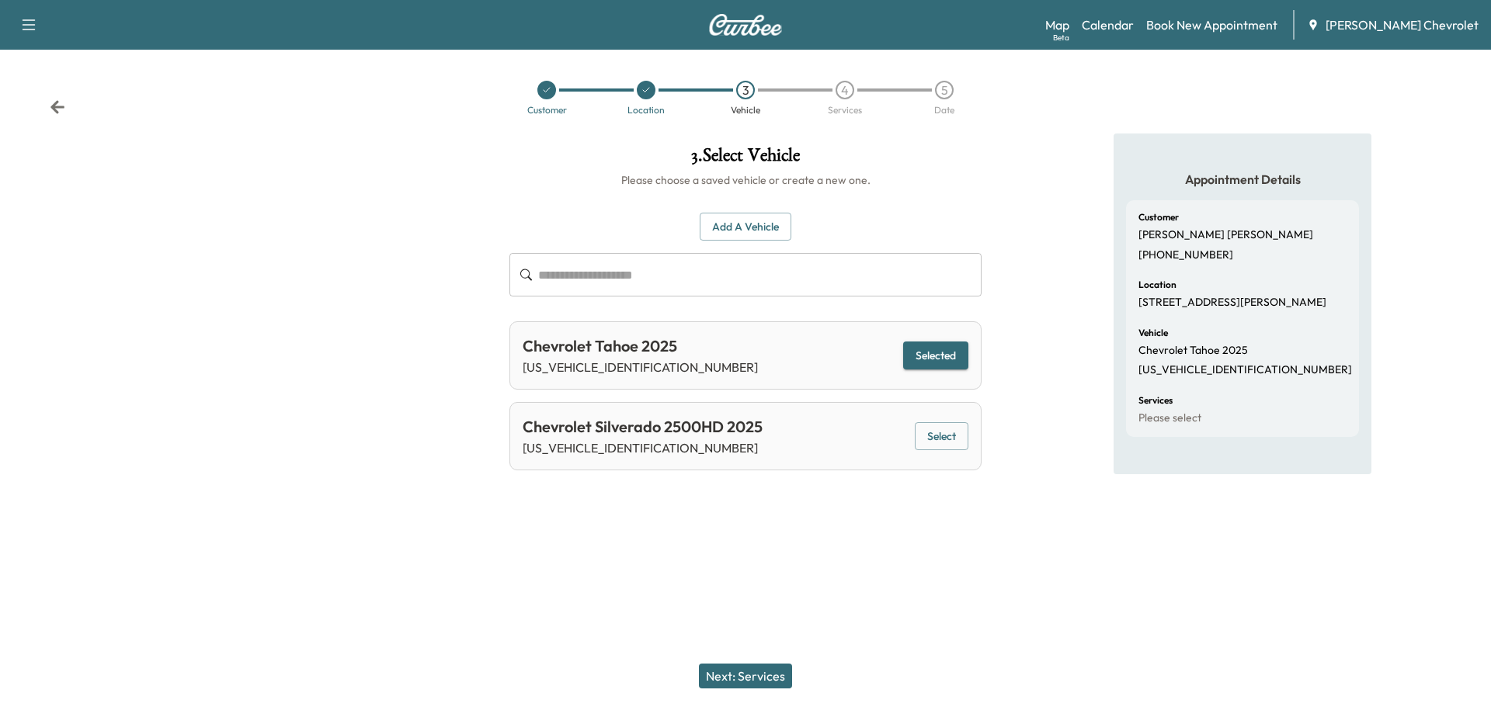
click at [744, 672] on button "Next: Services" at bounding box center [745, 676] width 93 height 25
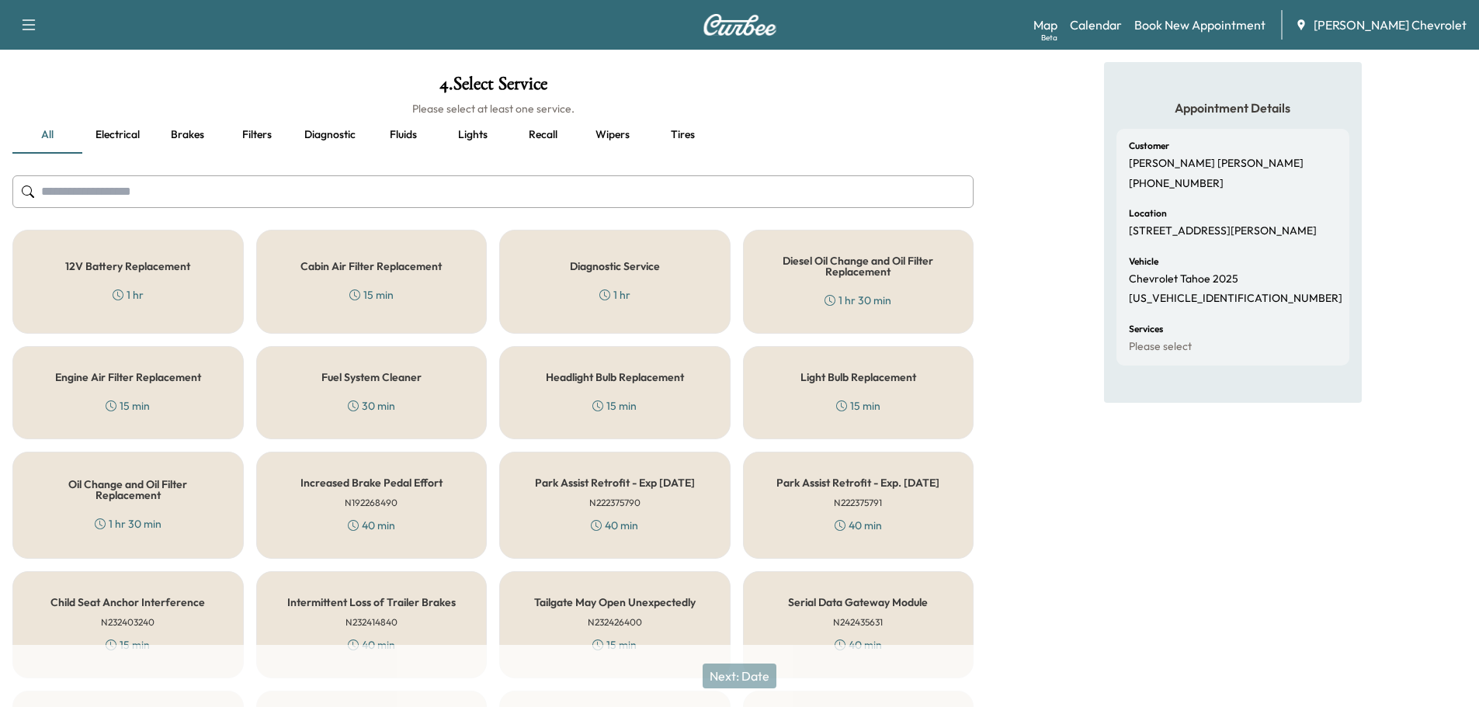
scroll to position [233, 0]
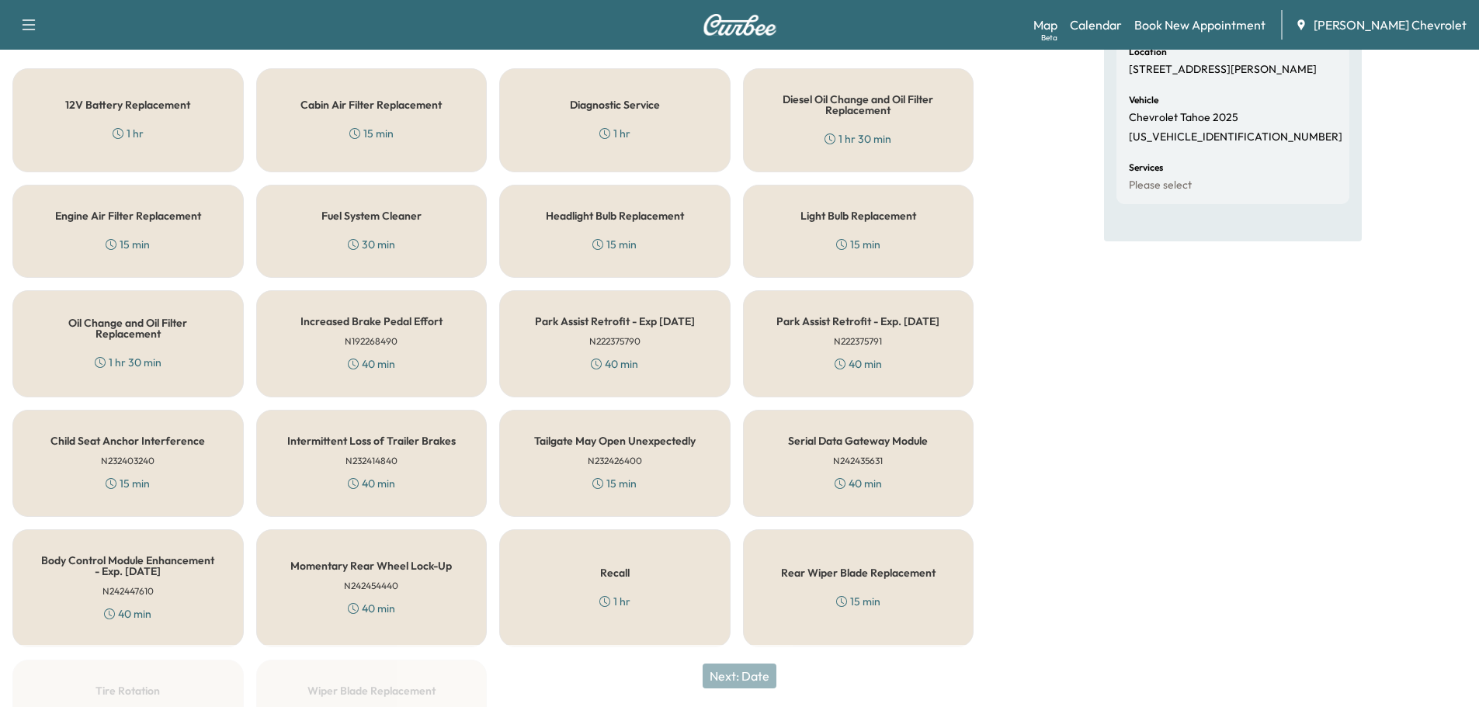
click at [619, 568] on h5 "Recall" at bounding box center [615, 573] width 30 height 11
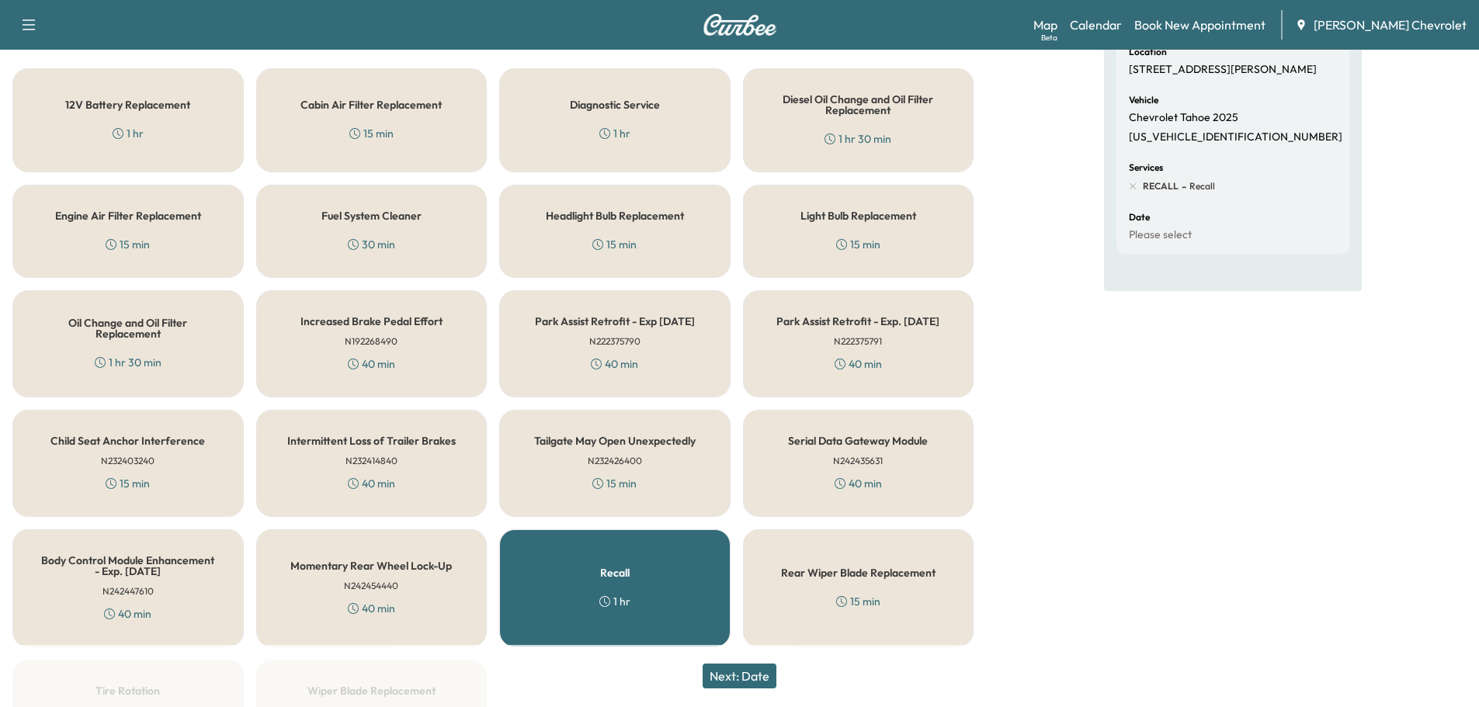
click at [736, 678] on button "Next: Date" at bounding box center [740, 676] width 74 height 25
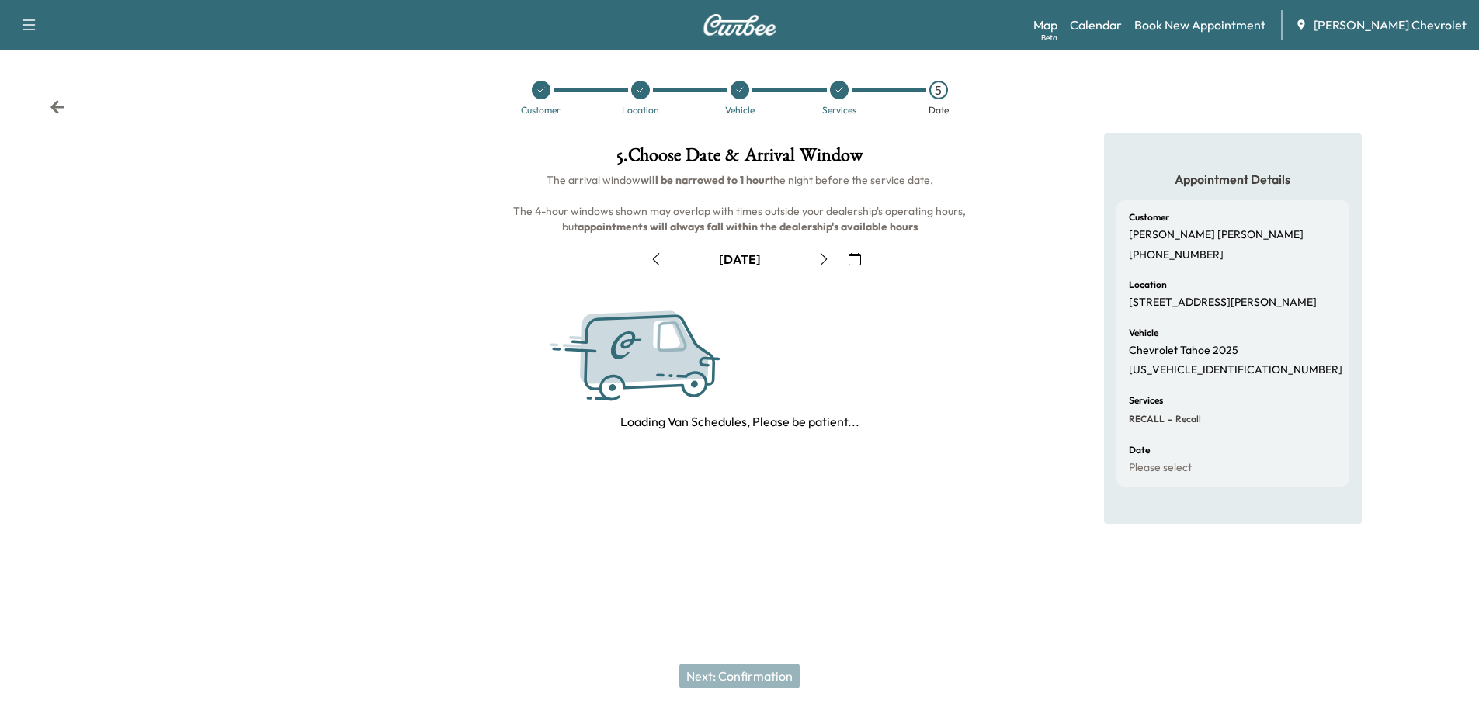
scroll to position [0, 0]
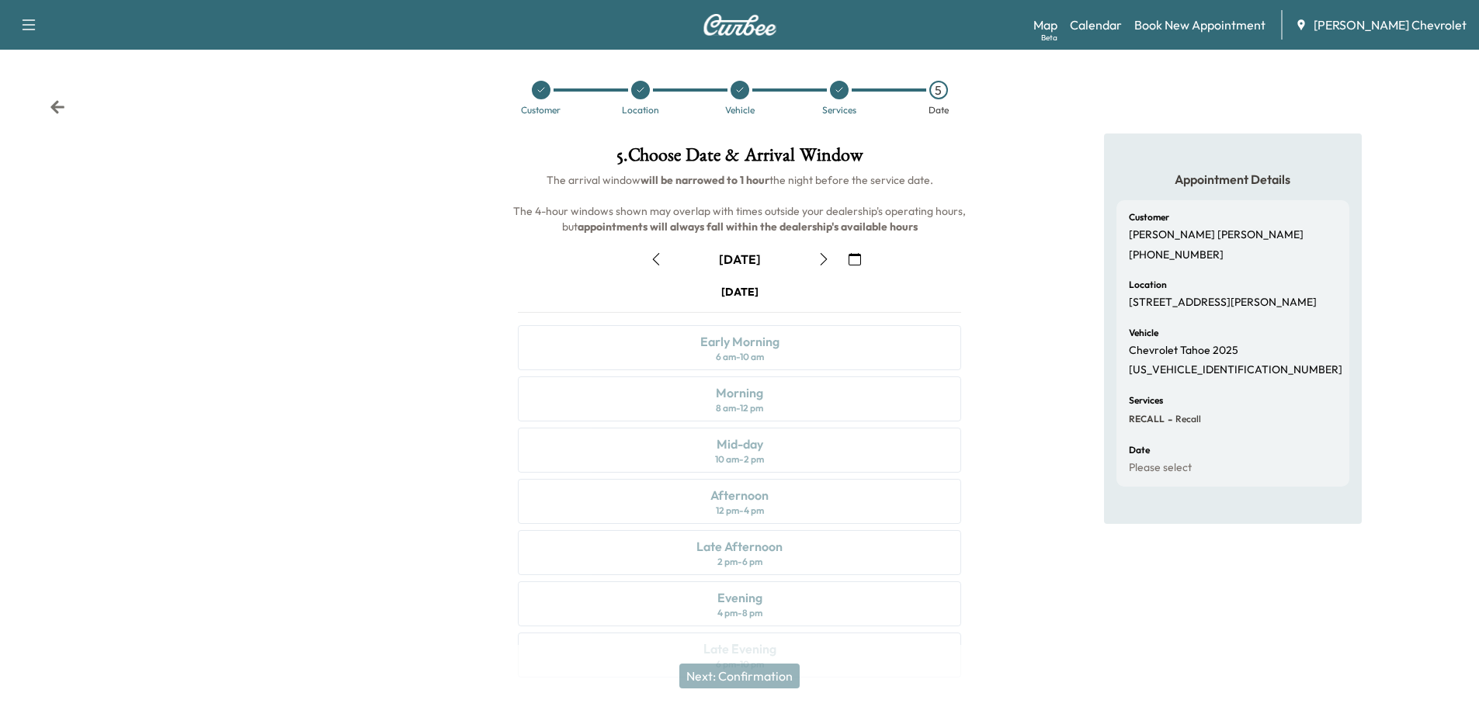
click at [819, 262] on icon "button" at bounding box center [824, 259] width 12 height 12
click at [823, 258] on icon "button" at bounding box center [824, 259] width 12 height 12
click at [747, 405] on div "8 am - 12 pm" at bounding box center [739, 408] width 47 height 12
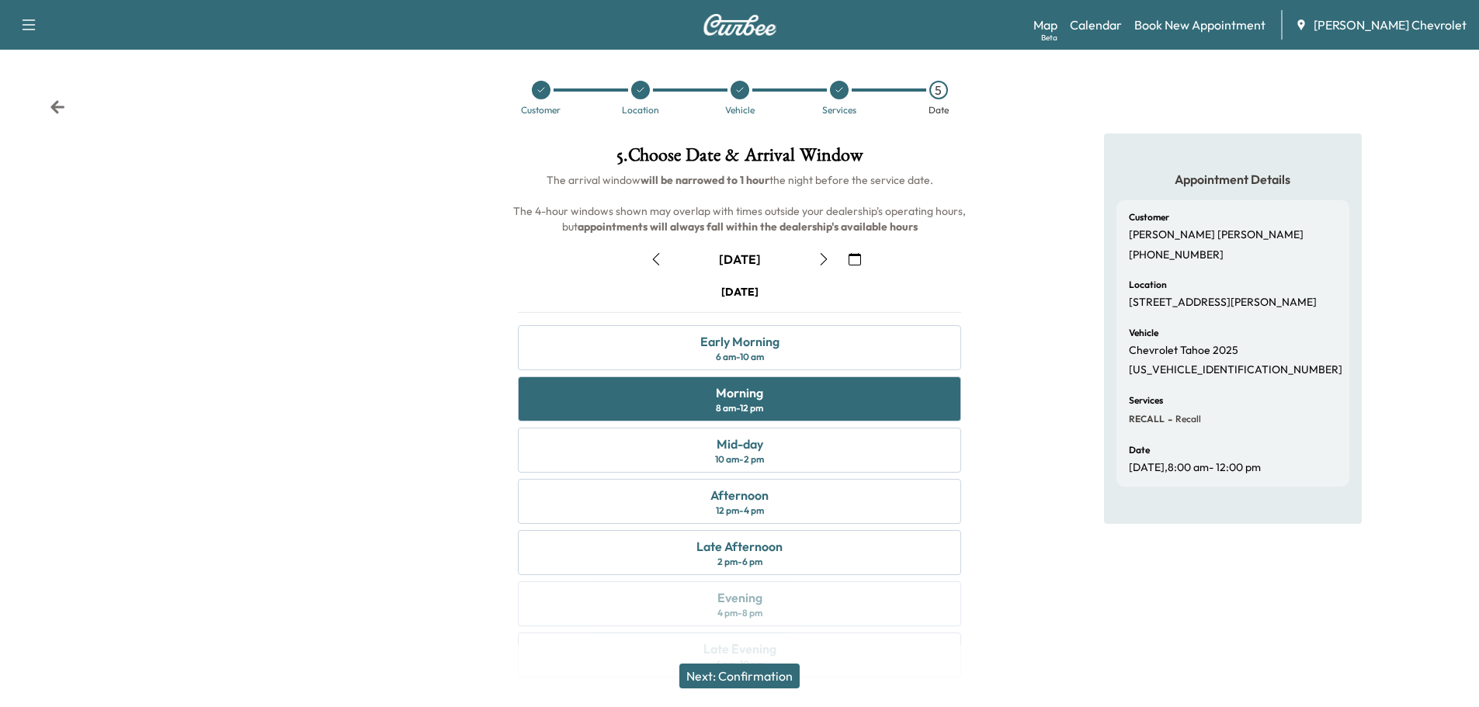
click at [730, 675] on button "Next: Confirmation" at bounding box center [739, 676] width 120 height 25
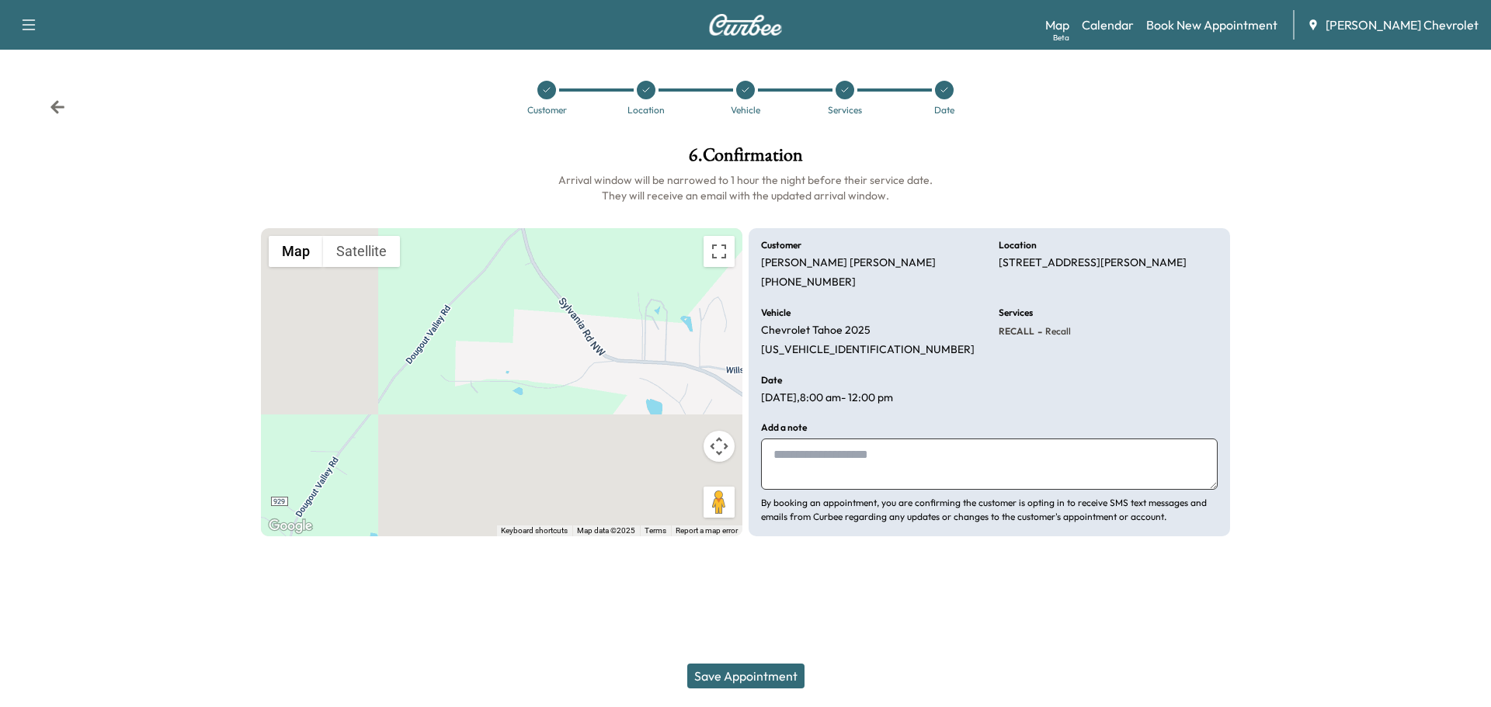
click at [734, 674] on button "Save Appointment" at bounding box center [745, 676] width 117 height 25
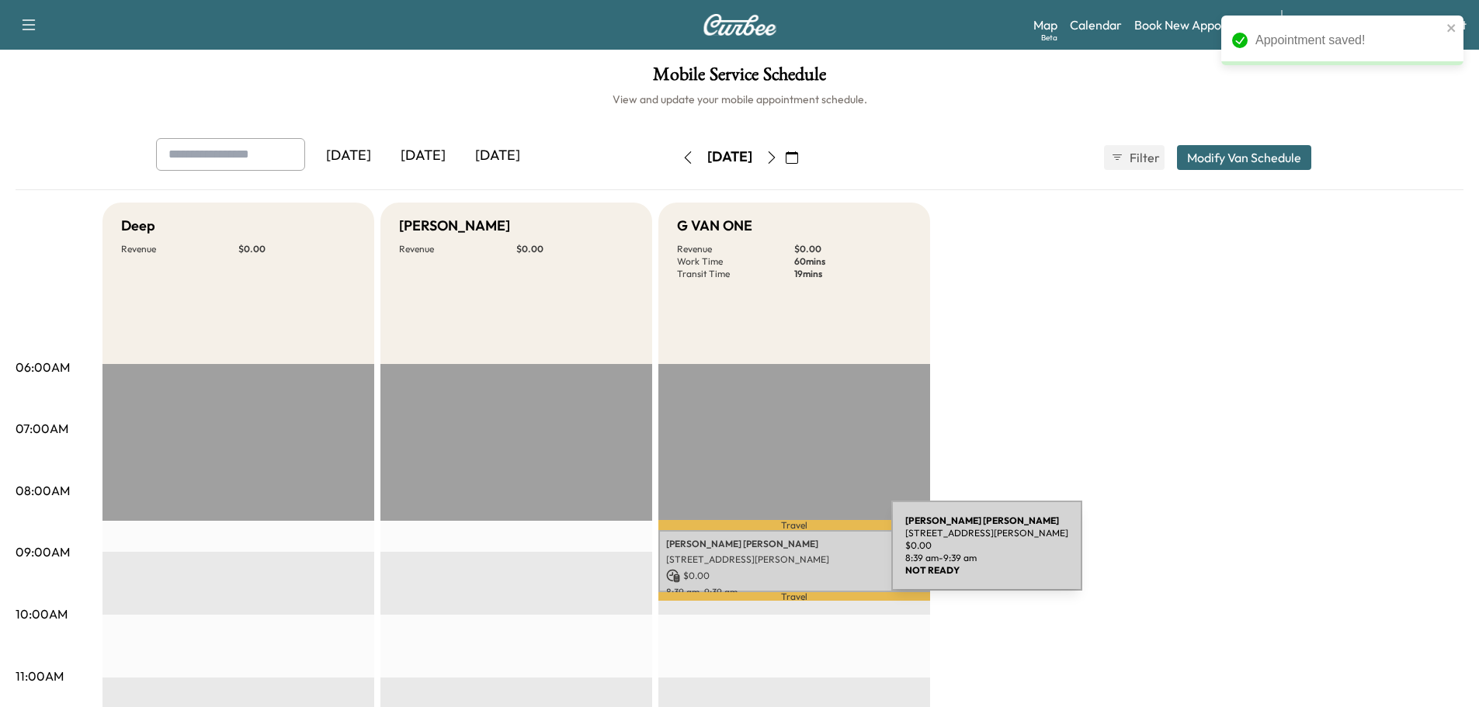
click at [775, 555] on p "2320 Pack Rd NW, Fort Payne, AL 35968, USA" at bounding box center [794, 560] width 256 height 12
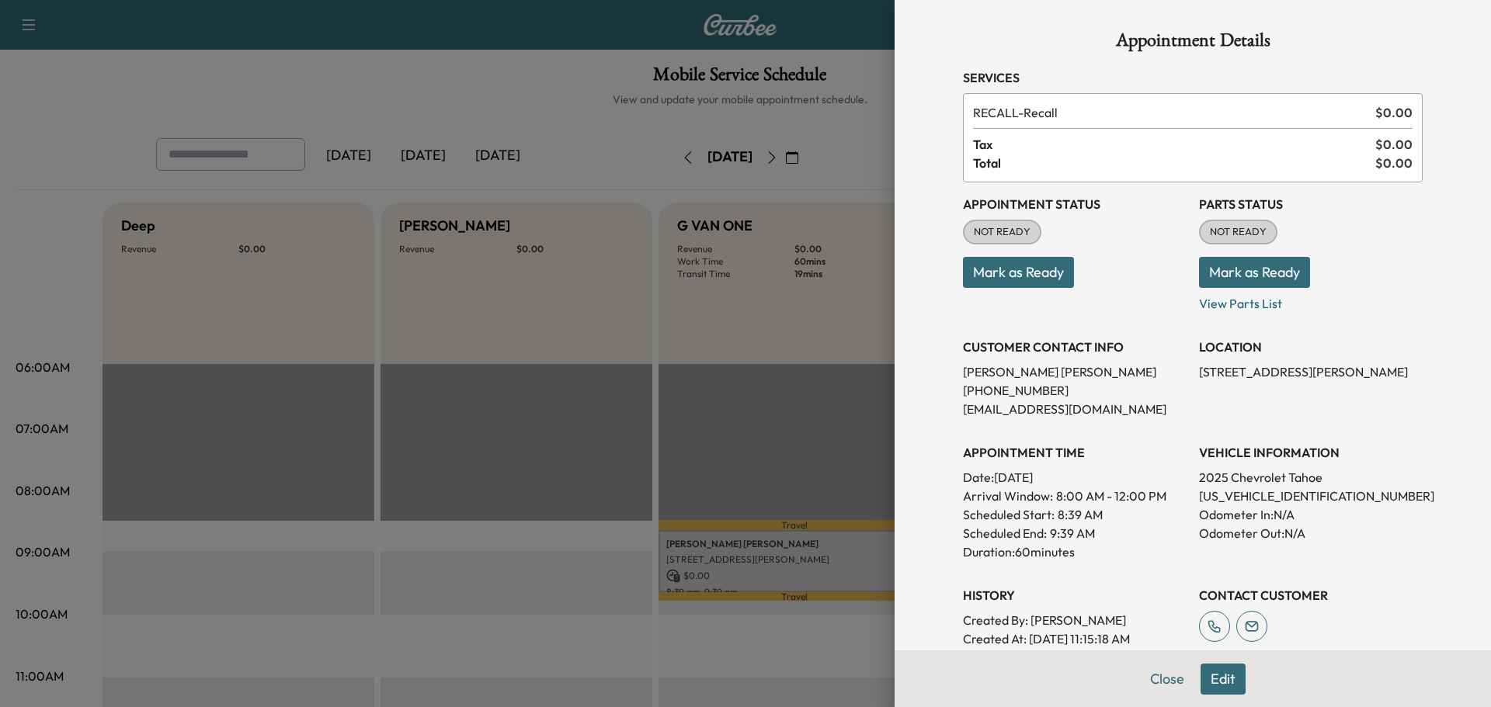
click at [977, 276] on button "Mark as Ready" at bounding box center [1018, 272] width 111 height 31
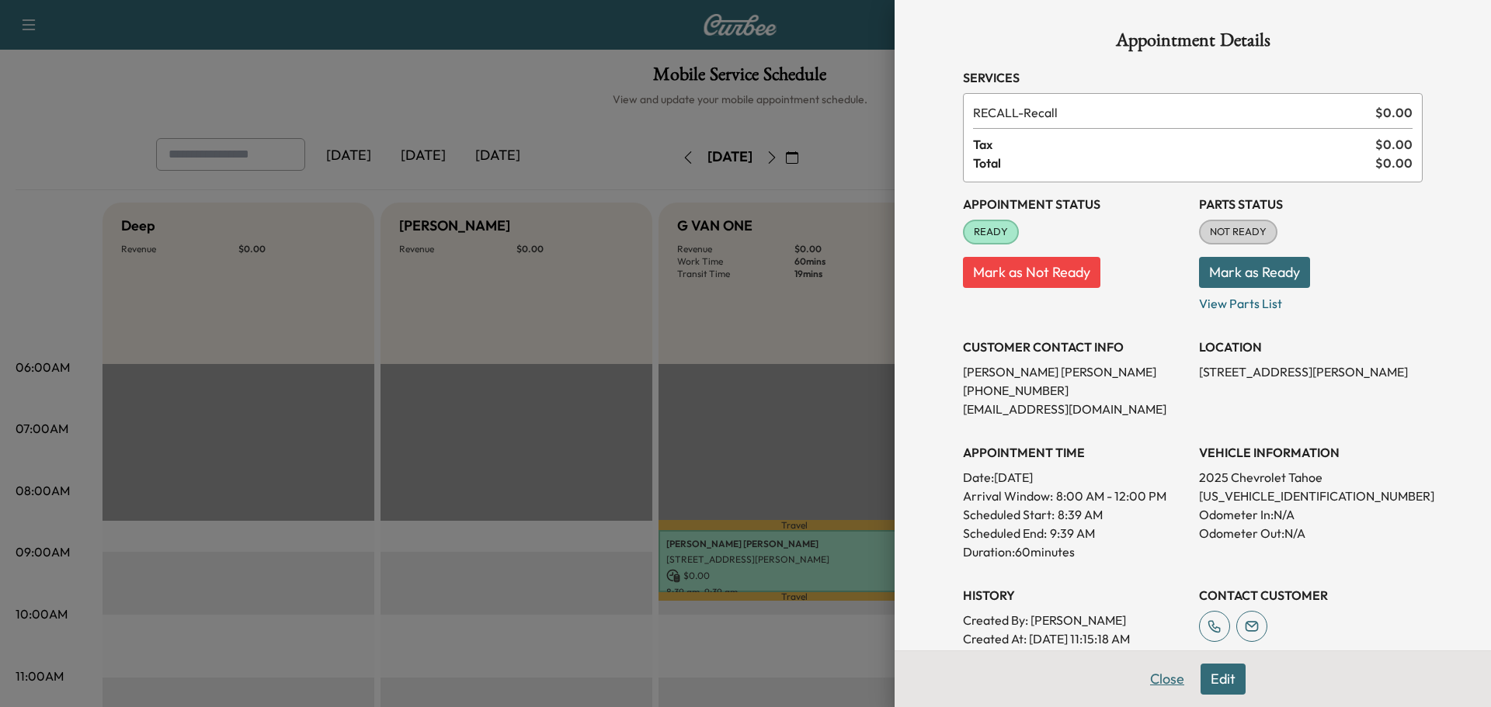
click at [1153, 675] on button "Close" at bounding box center [1167, 679] width 54 height 31
